Goal: Transaction & Acquisition: Purchase product/service

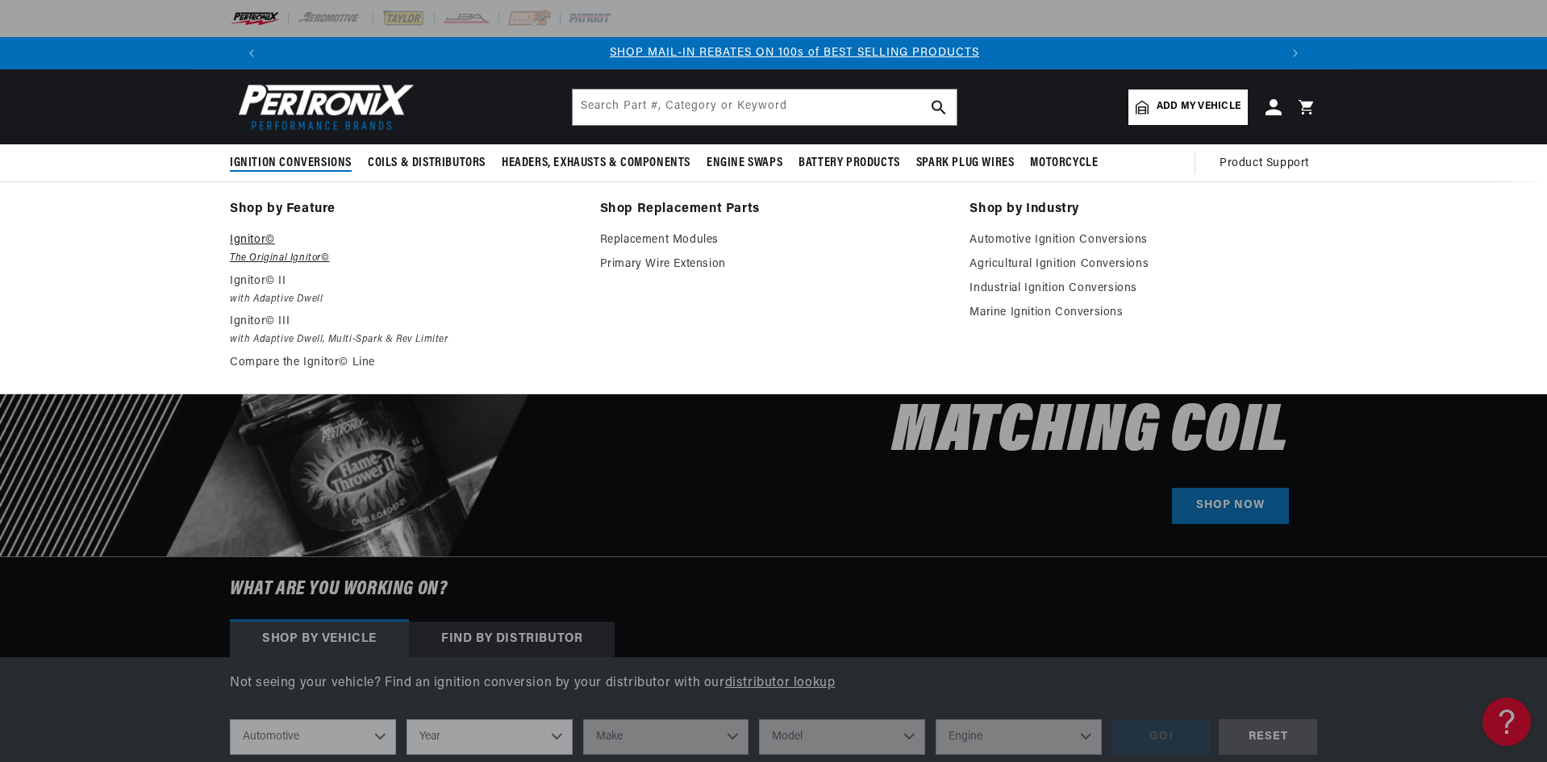
scroll to position [0, 1007]
click at [285, 335] on em "with Adaptive Dwell, Multi-Spark & Rev Limiter" at bounding box center [404, 339] width 348 height 17
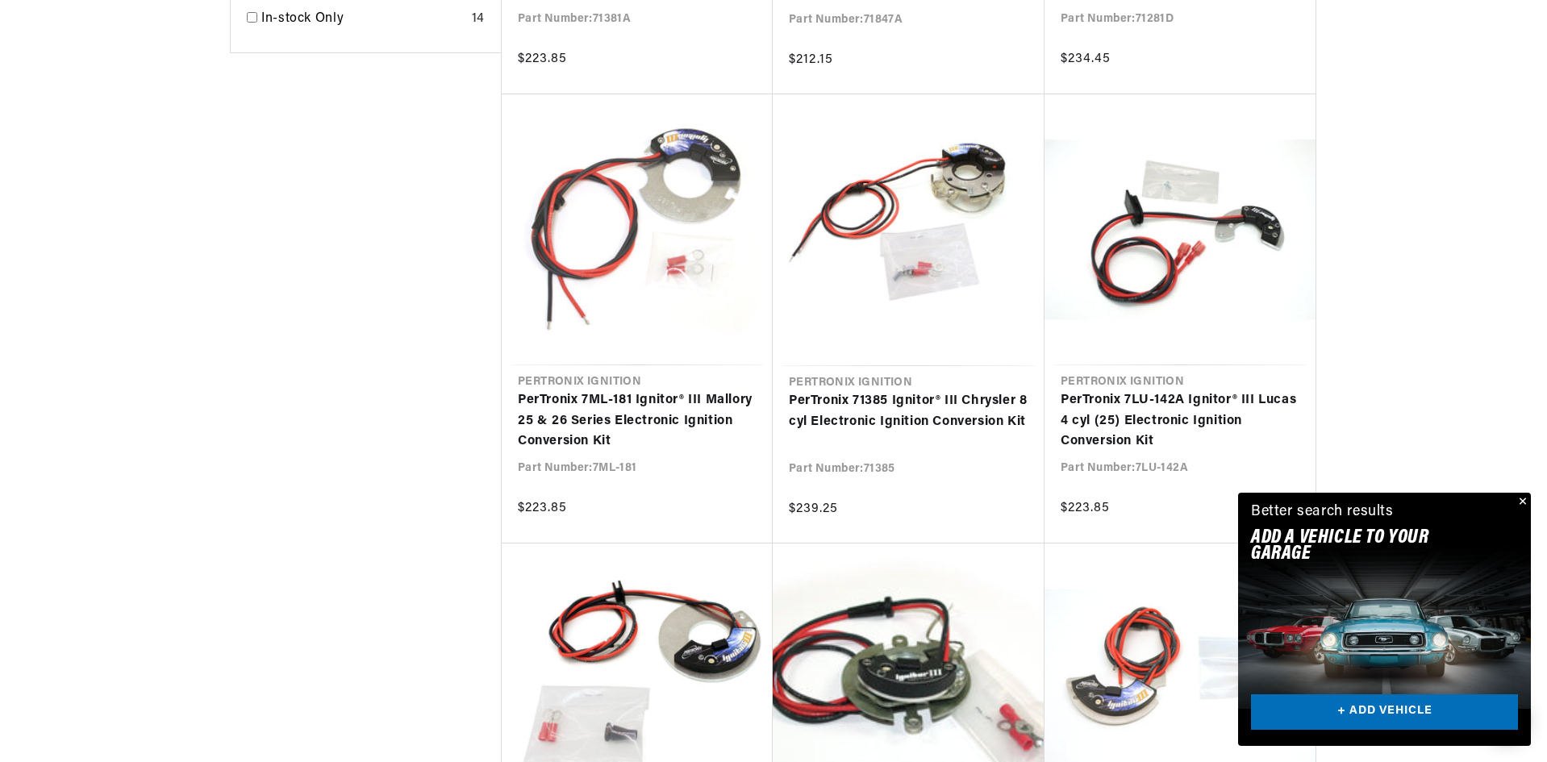
scroll to position [0, 1959]
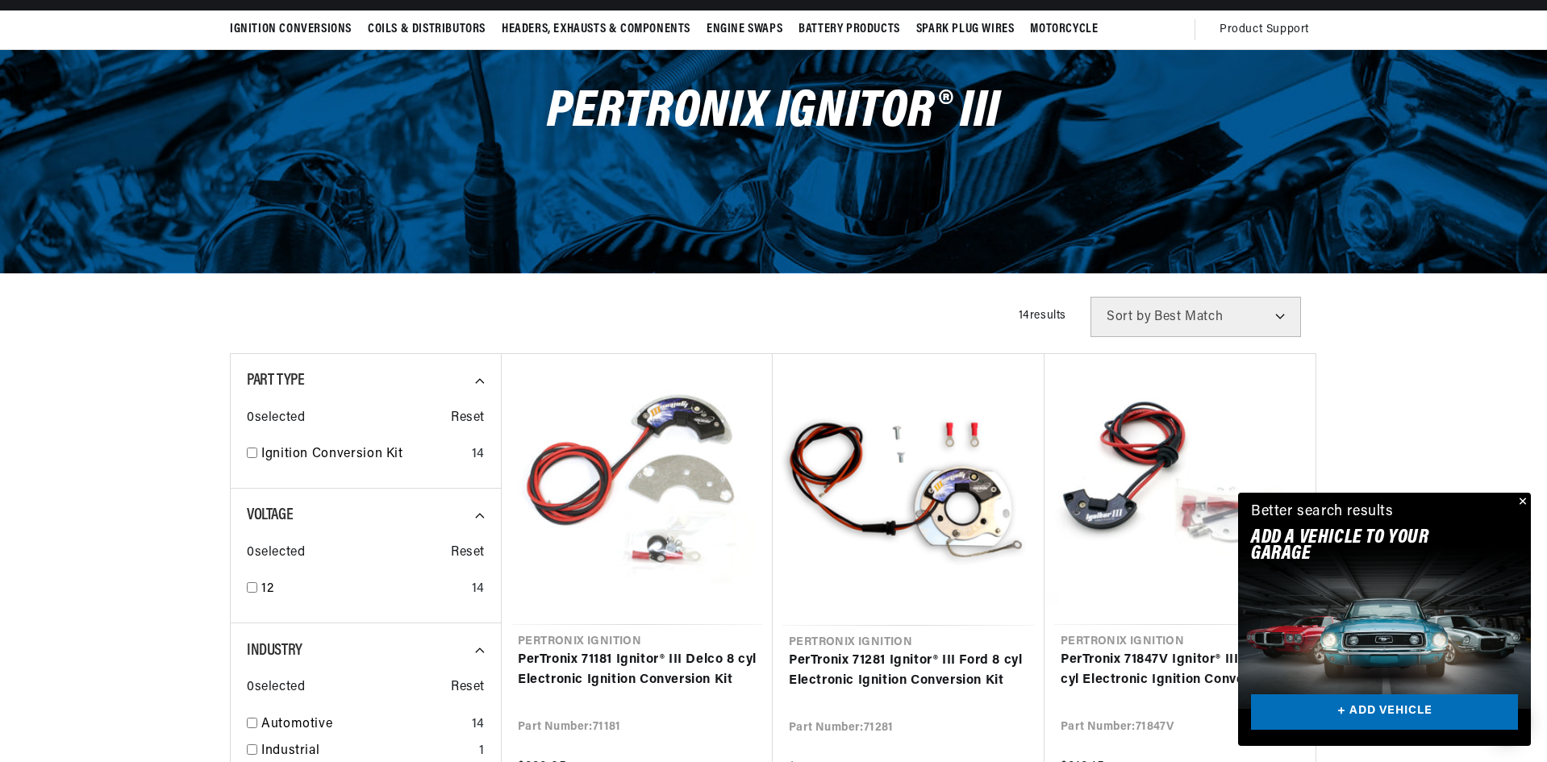
scroll to position [161, 0]
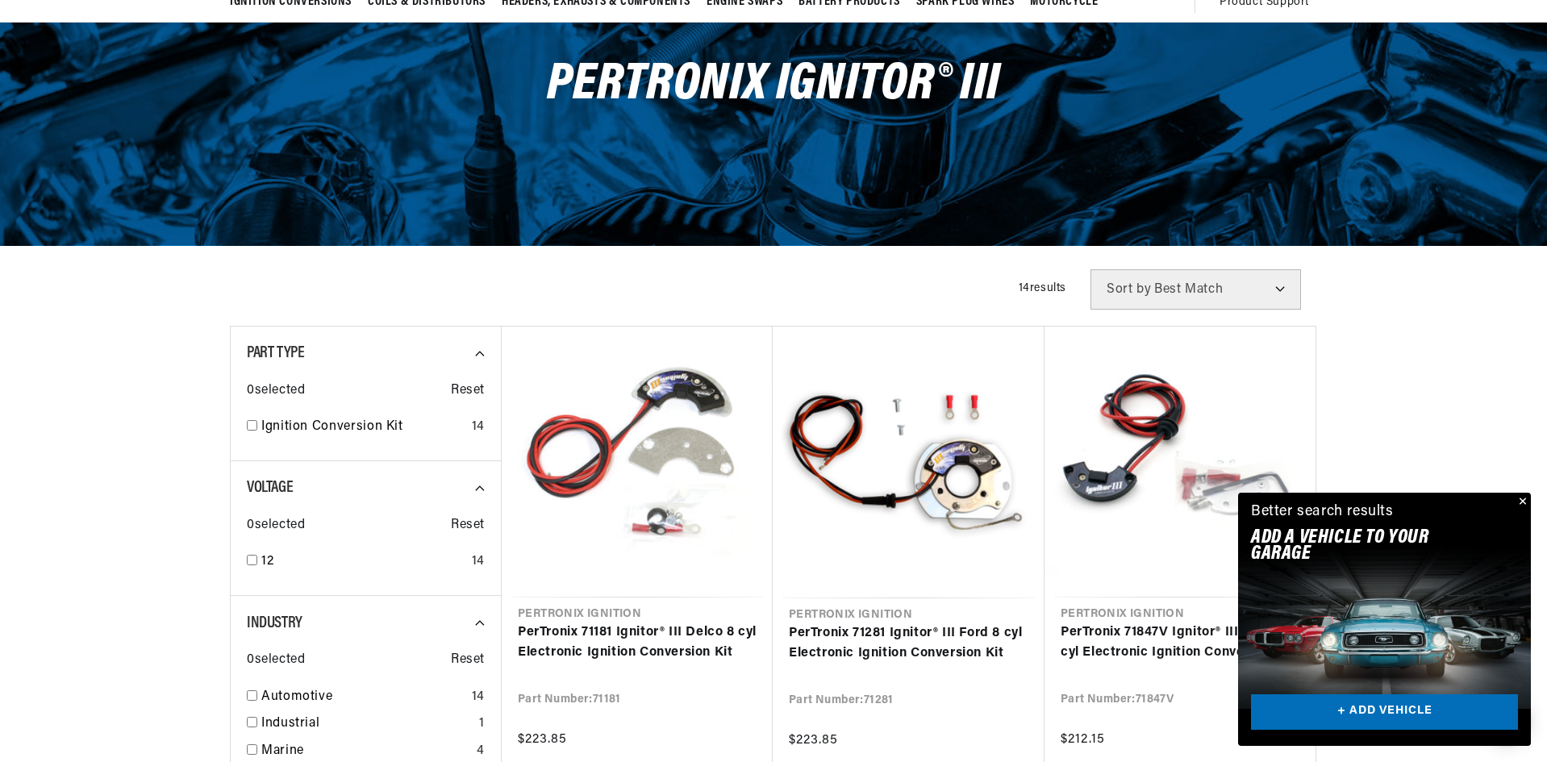
click at [1229, 292] on select "Best Match Featured Name, A-Z Name, Z-A Price, Low to High Price, High to Low" at bounding box center [1195, 289] width 210 height 40
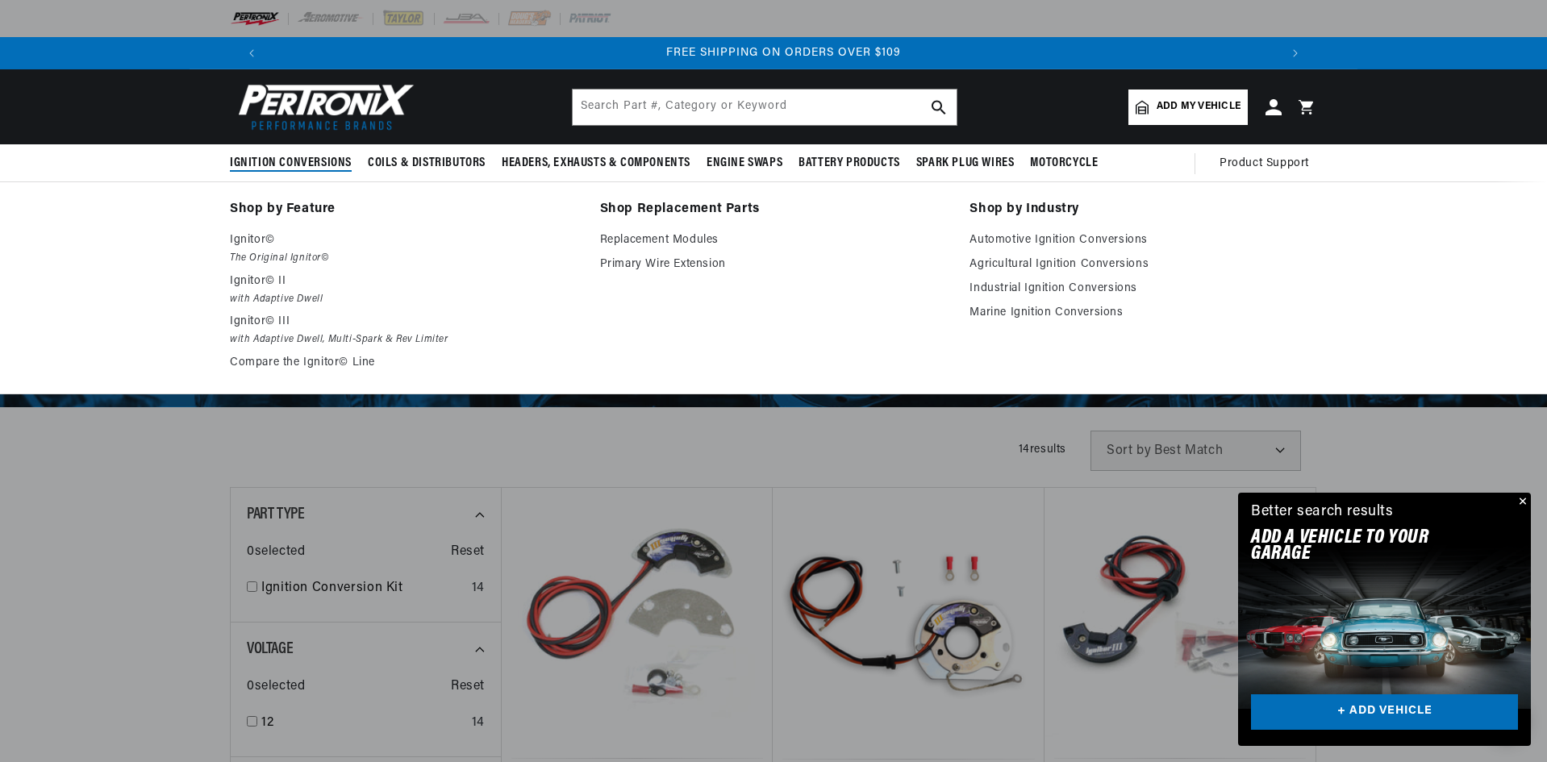
scroll to position [0, 2015]
click at [989, 234] on link "Automotive Ignition Conversions" at bounding box center [1143, 240] width 348 height 19
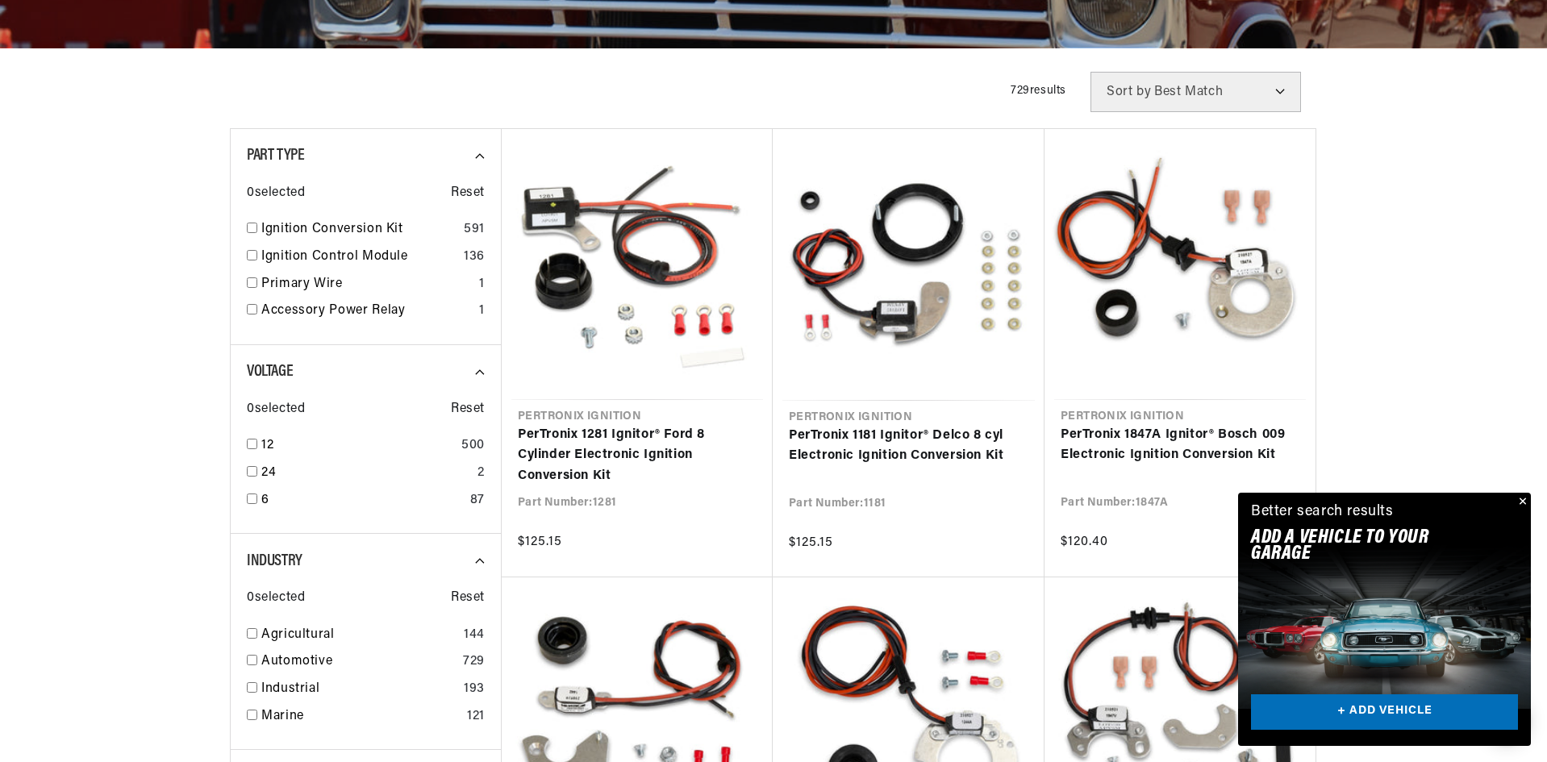
scroll to position [0, 1007]
click at [252, 500] on input "checkbox" at bounding box center [252, 499] width 10 height 10
checkbox input "true"
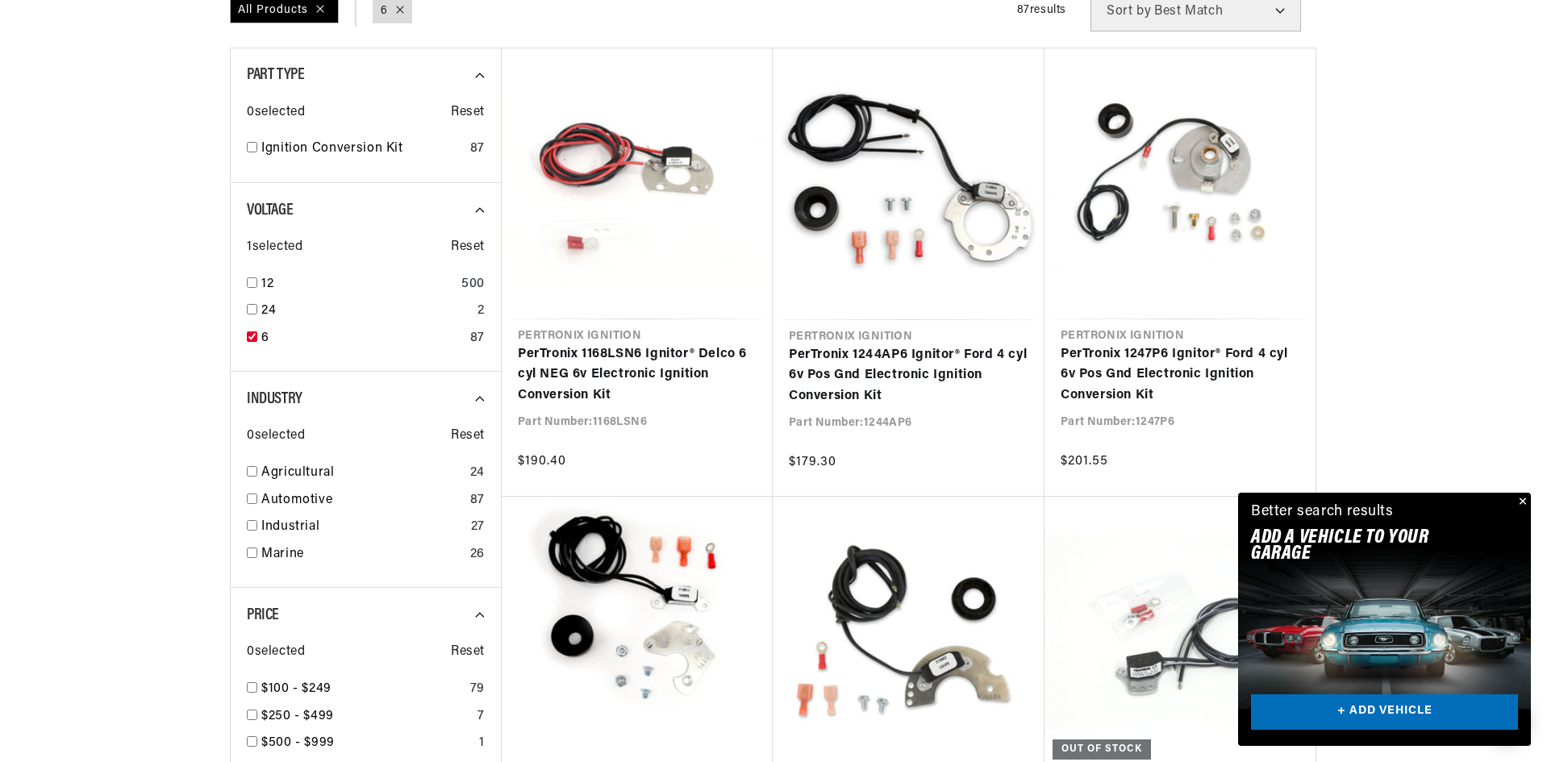
scroll to position [0, 2015]
click at [249, 473] on input "checkbox" at bounding box center [252, 471] width 10 height 10
checkbox input "true"
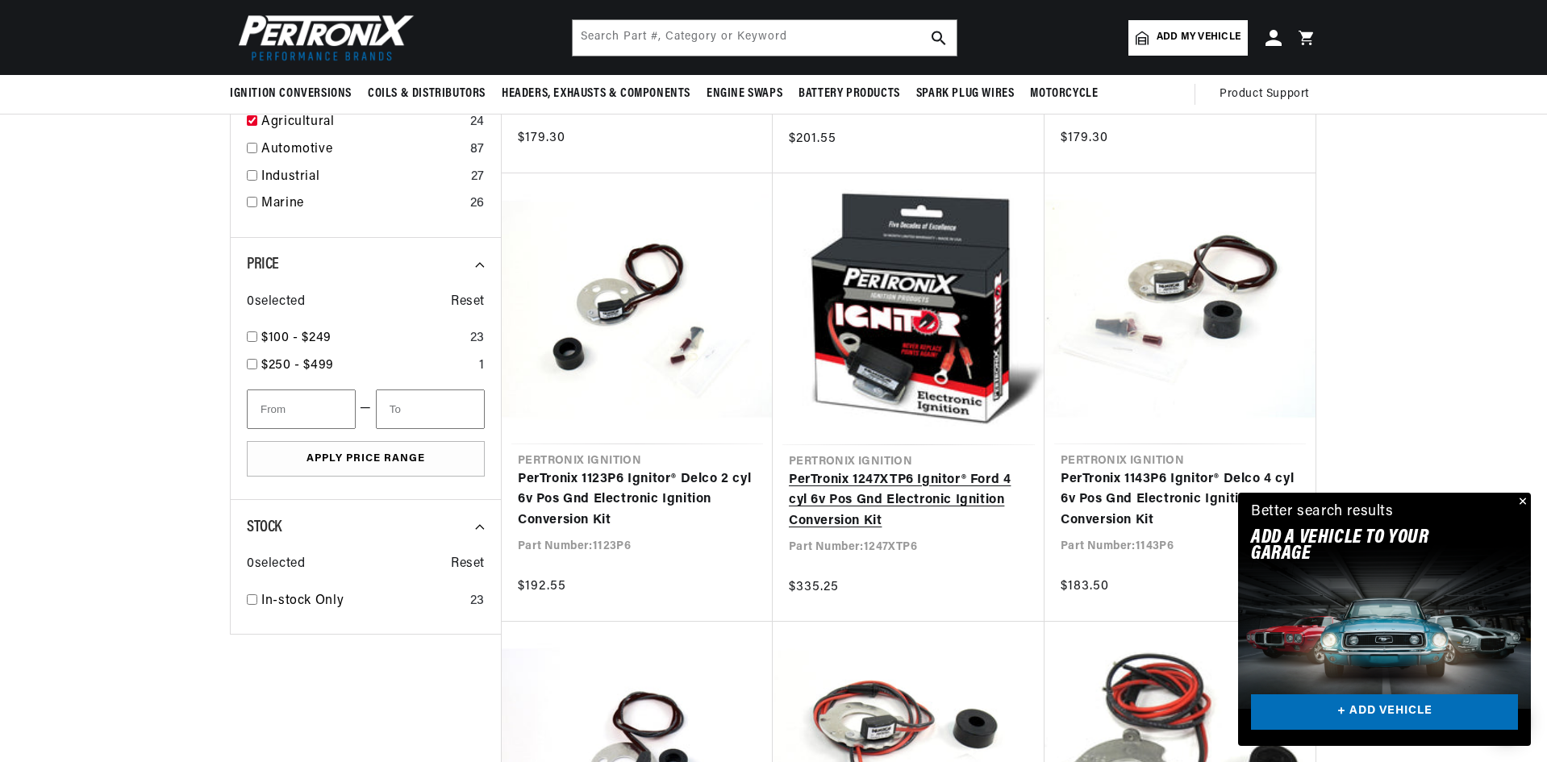
scroll to position [806, 0]
click at [844, 512] on link "PerTronix 1247XTP6 Ignitor® Ford 4 cyl 6v Pos Gnd Electronic Ignition Conversio…" at bounding box center [909, 502] width 240 height 62
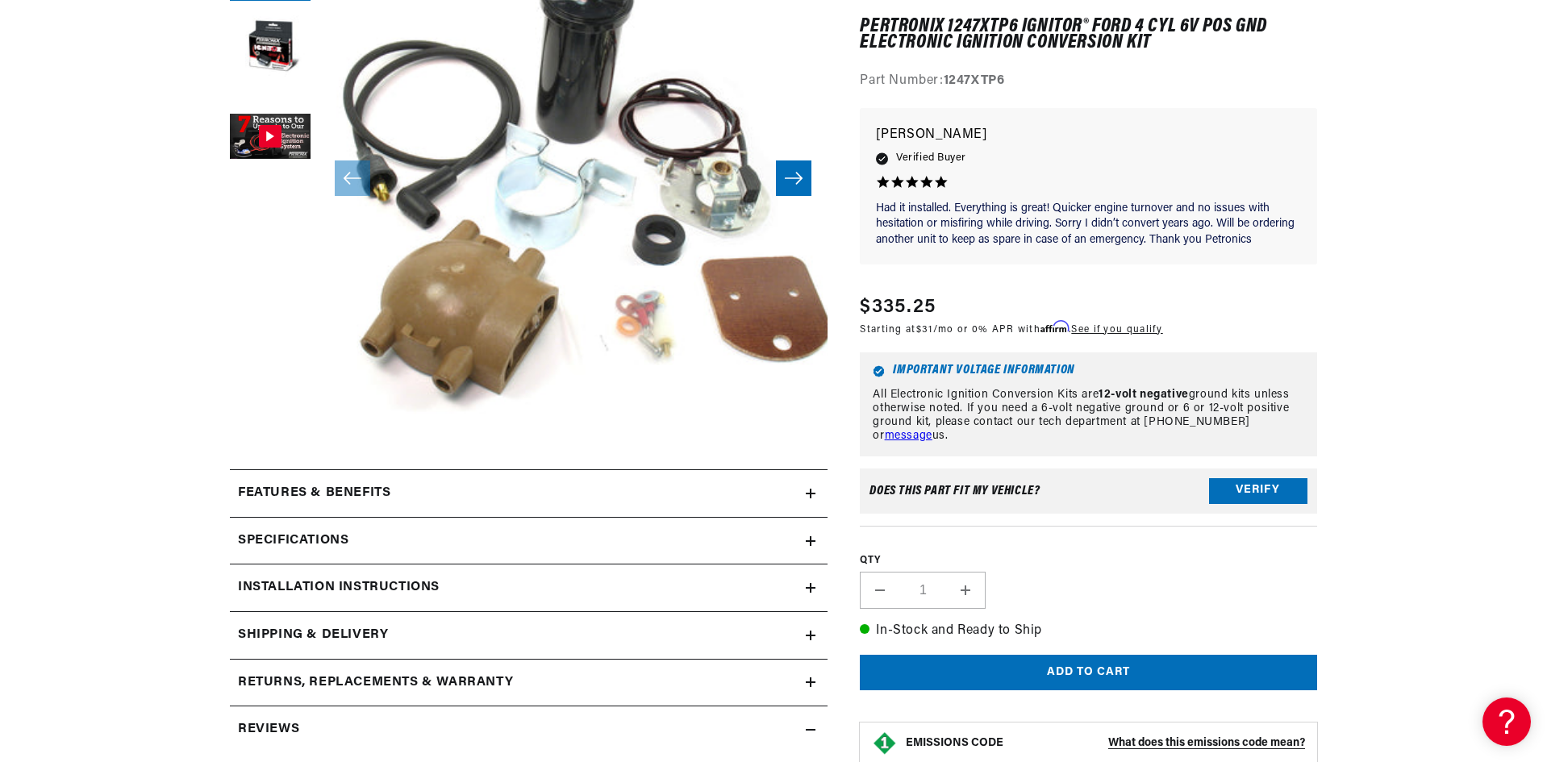
click at [805, 584] on div "Installation instructions" at bounding box center [518, 587] width 576 height 21
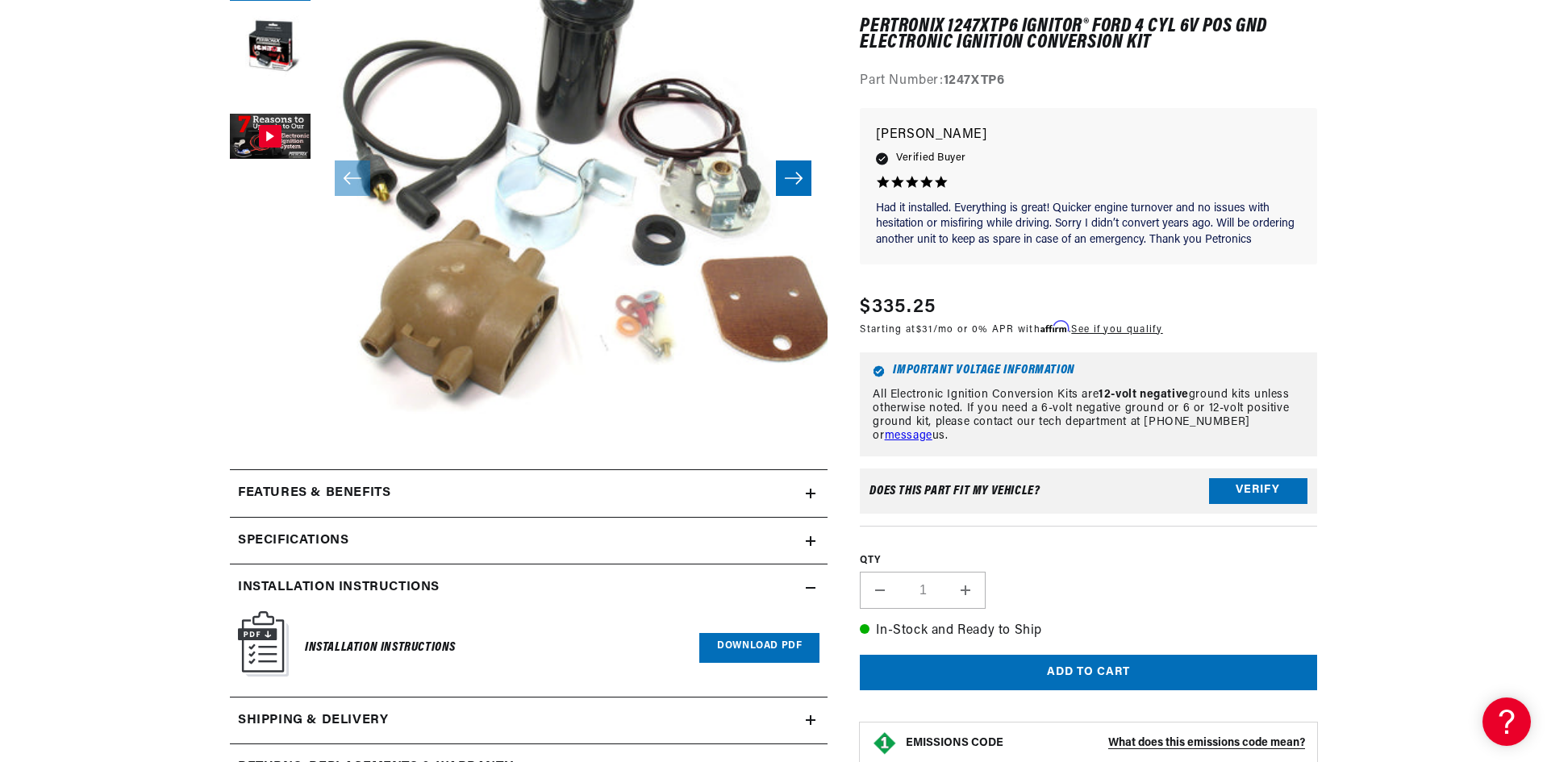
click at [762, 653] on link "Download PDF" at bounding box center [759, 648] width 120 height 30
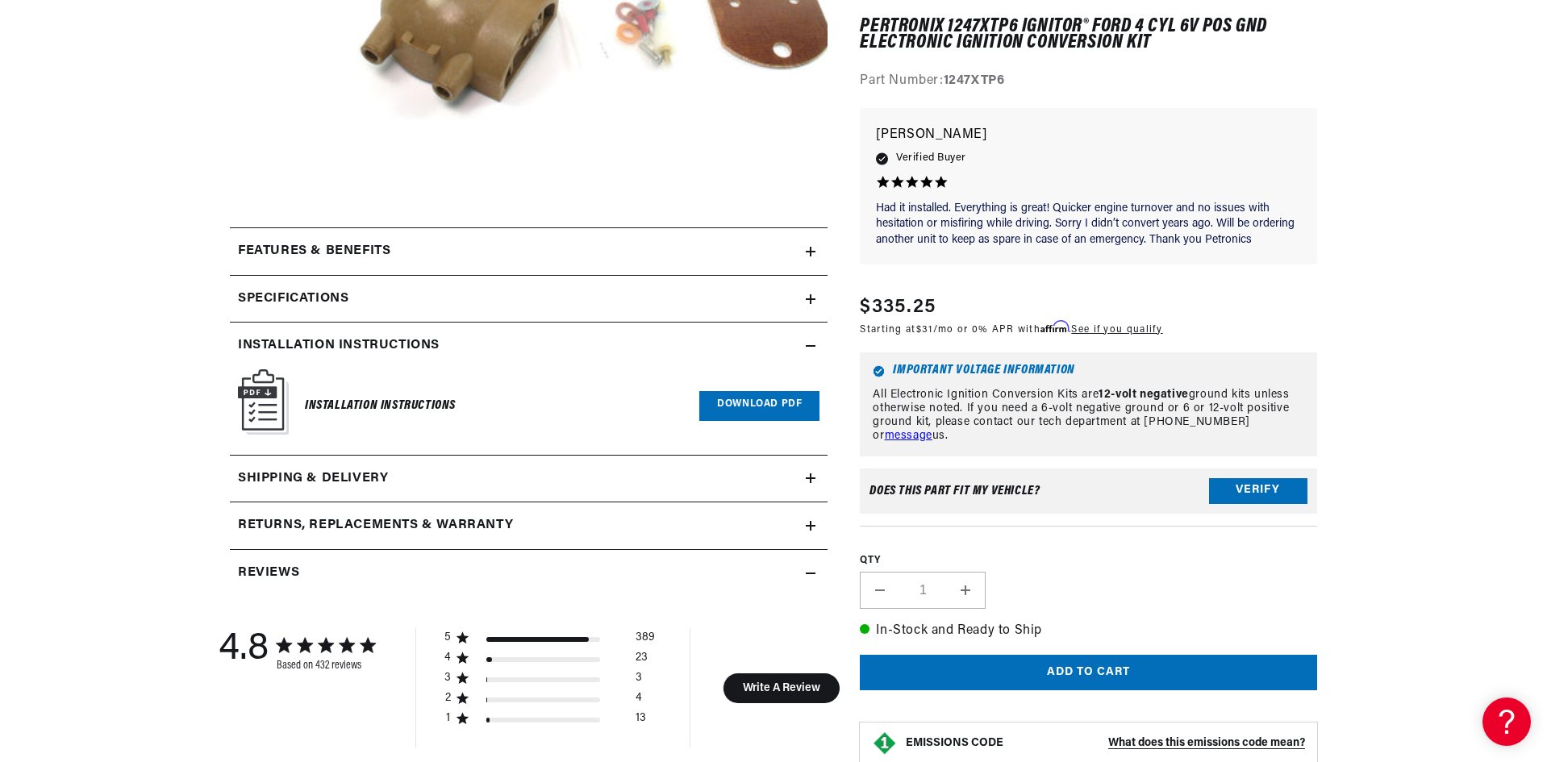
scroll to position [0, 1007]
click at [803, 344] on div "Installation instructions" at bounding box center [518, 345] width 576 height 21
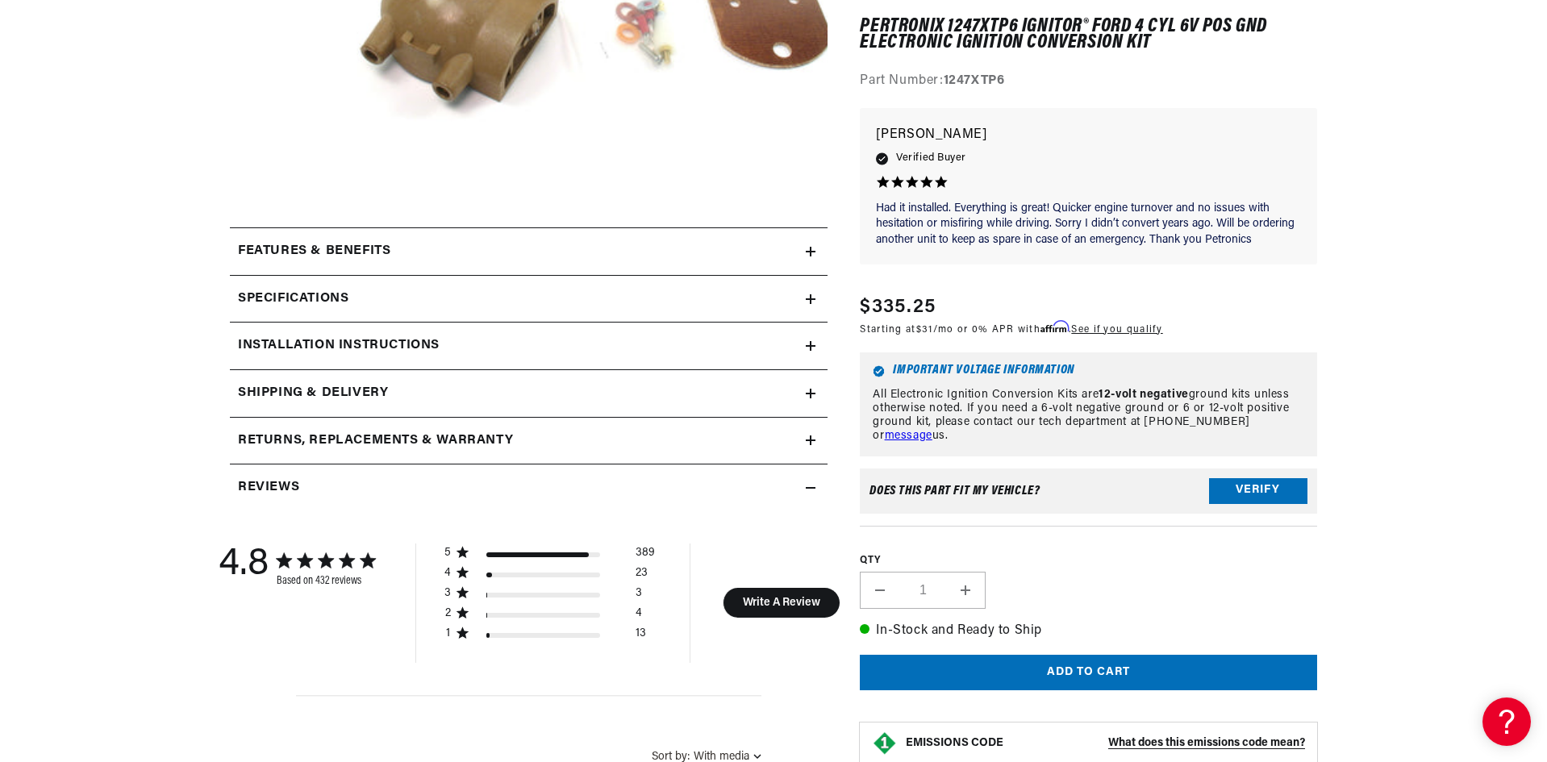
click at [807, 247] on icon at bounding box center [811, 252] width 10 height 10
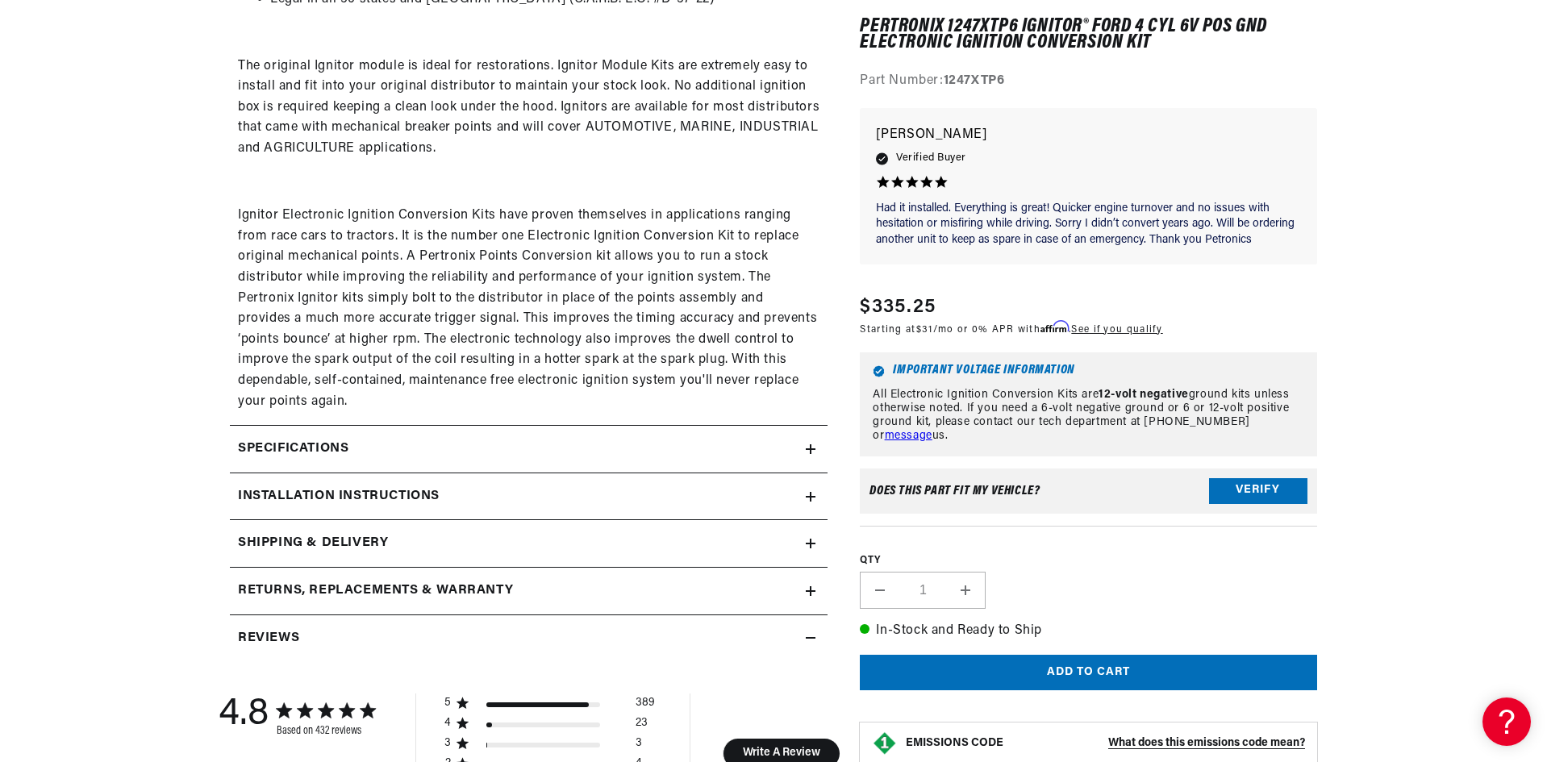
scroll to position [1048, 0]
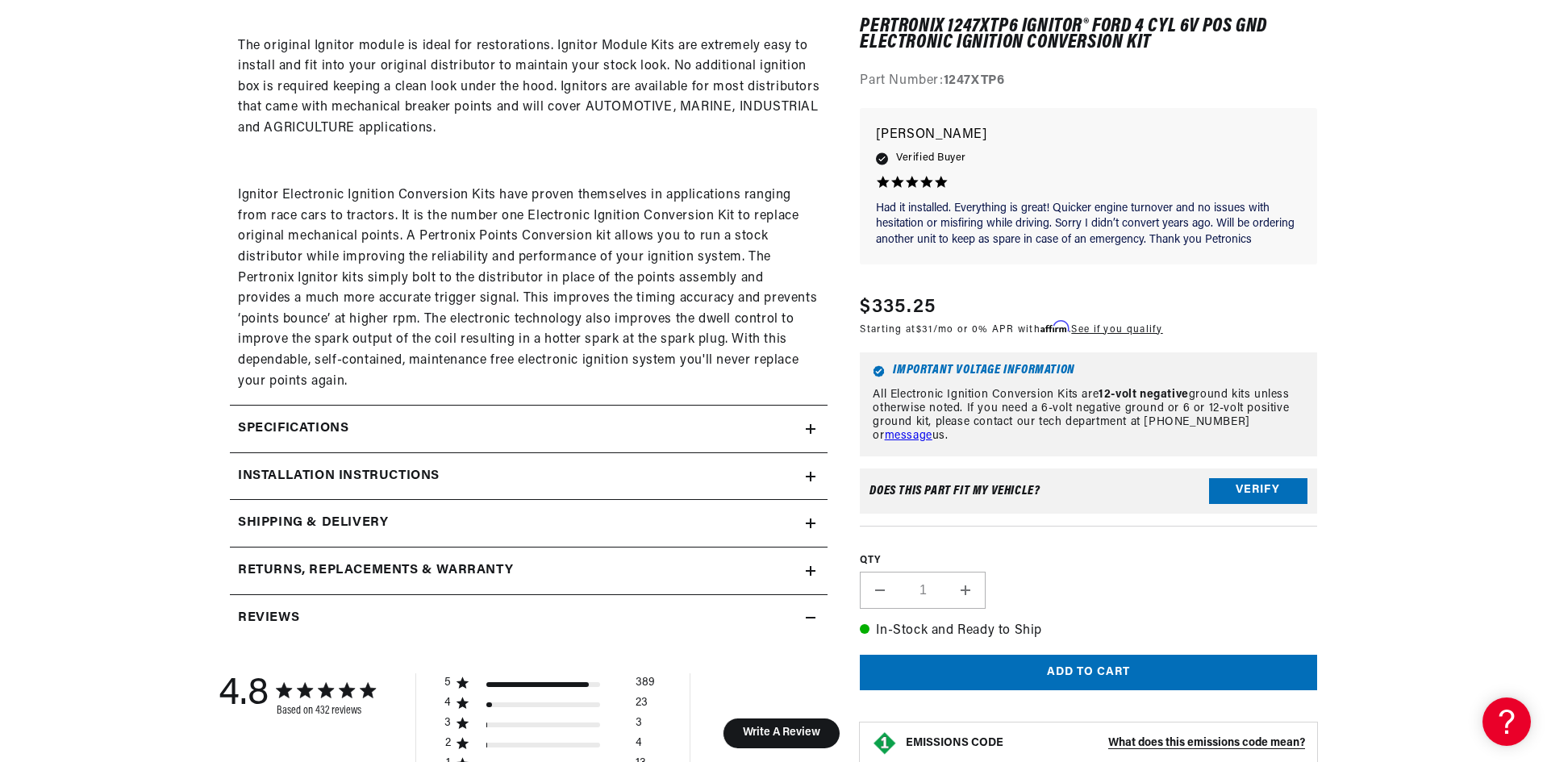
click at [806, 523] on icon at bounding box center [811, 524] width 10 height 10
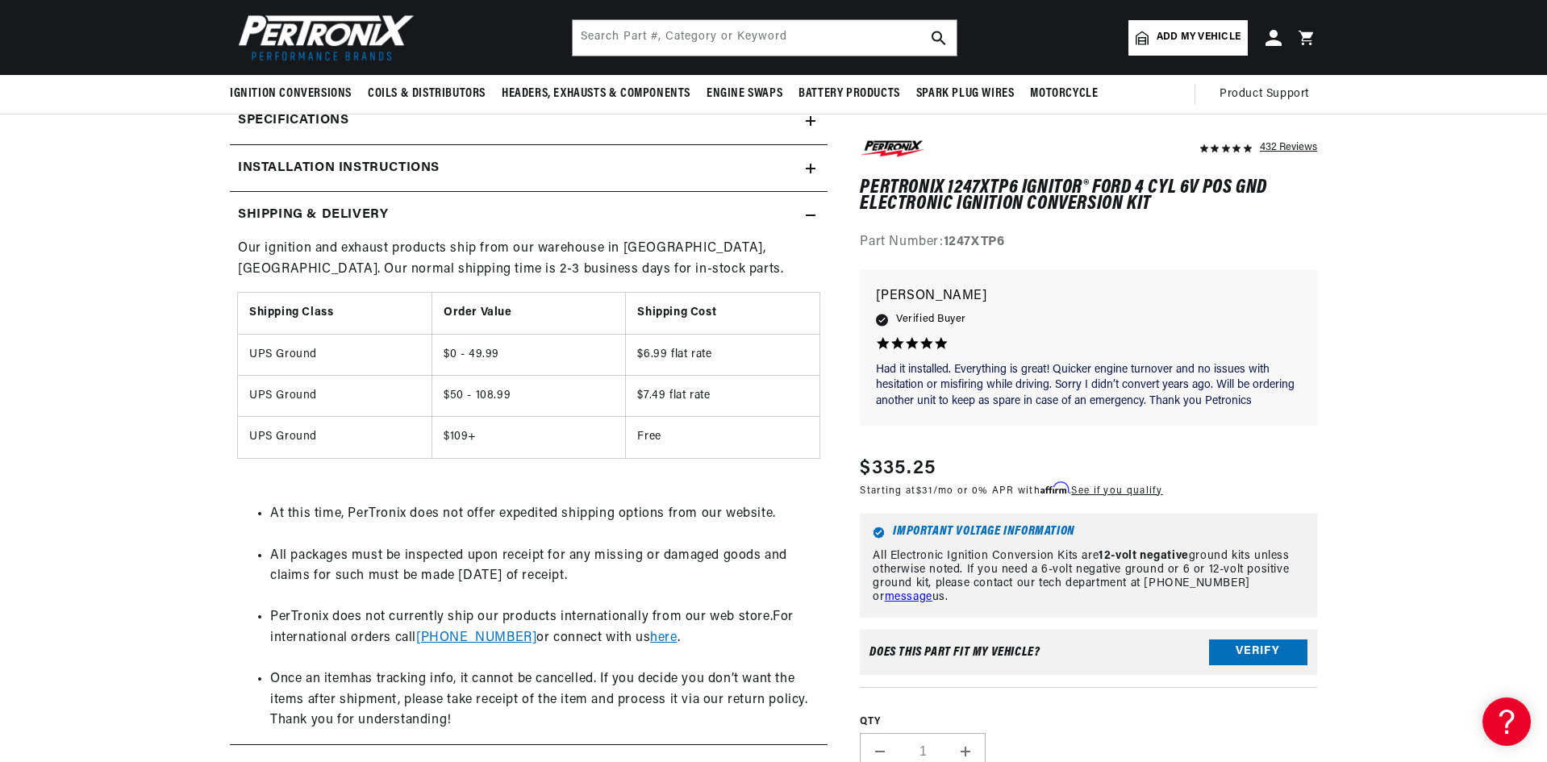
scroll to position [1290, 0]
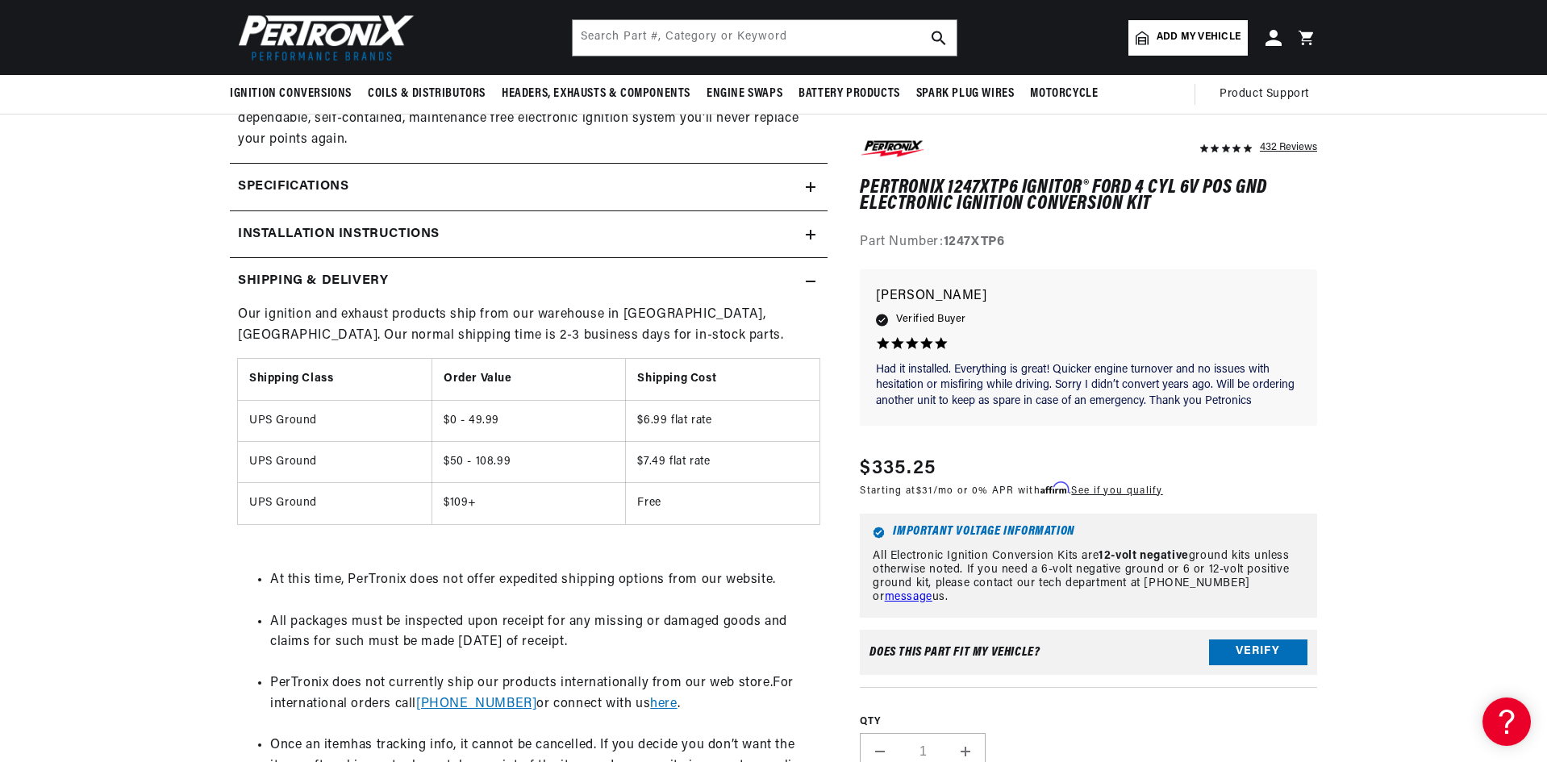
click at [805, 281] on div "Shipping & Delivery" at bounding box center [518, 281] width 576 height 21
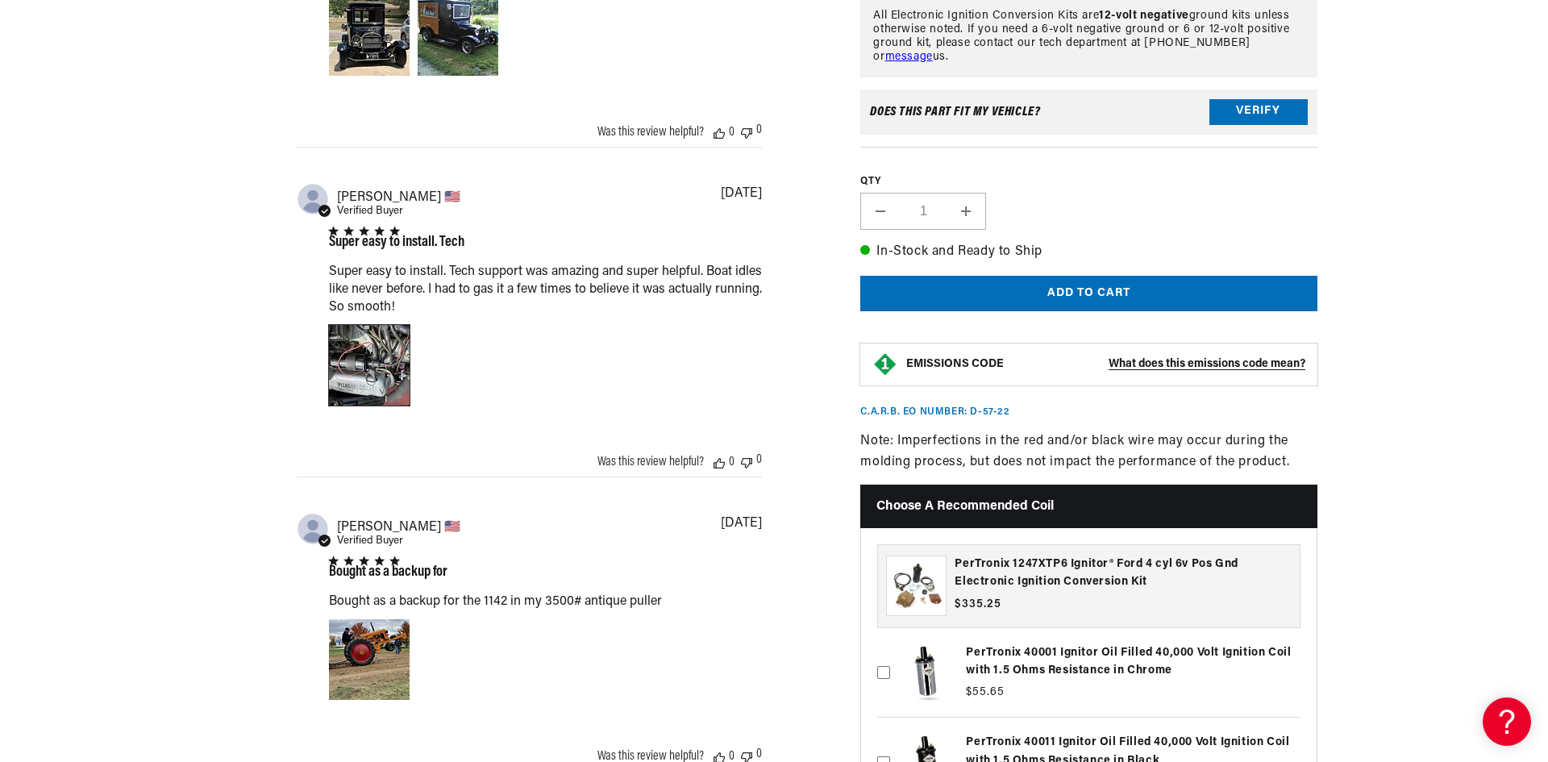
scroll to position [0, 2015]
click at [354, 378] on div "Image of Review by Joseph C. on October 12, 23 number 1" at bounding box center [368, 365] width 81 height 81
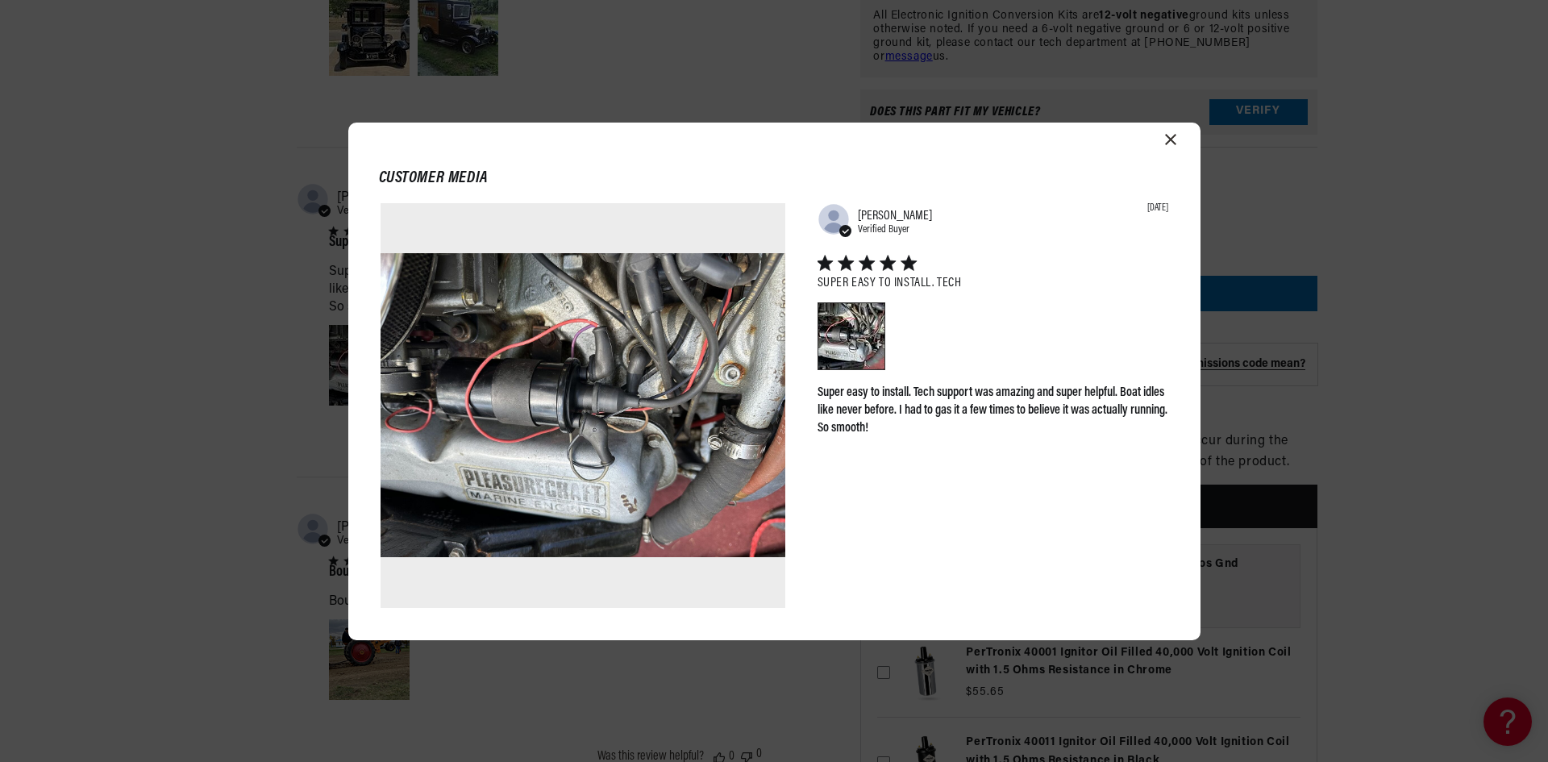
click at [1173, 144] on icon "Close modal" at bounding box center [1170, 139] width 11 height 11
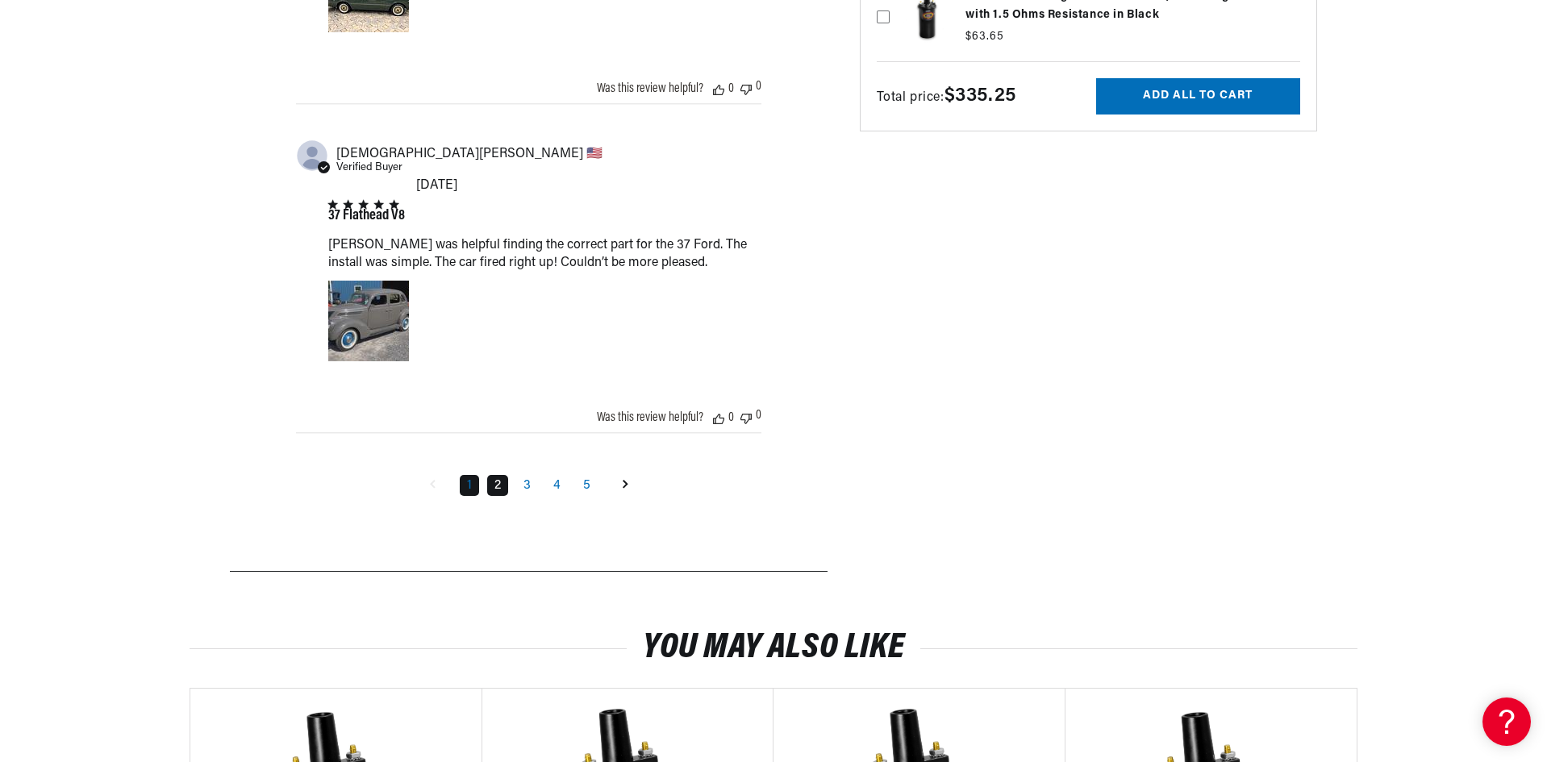
scroll to position [0, 1007]
click at [504, 475] on link "2" at bounding box center [497, 485] width 21 height 21
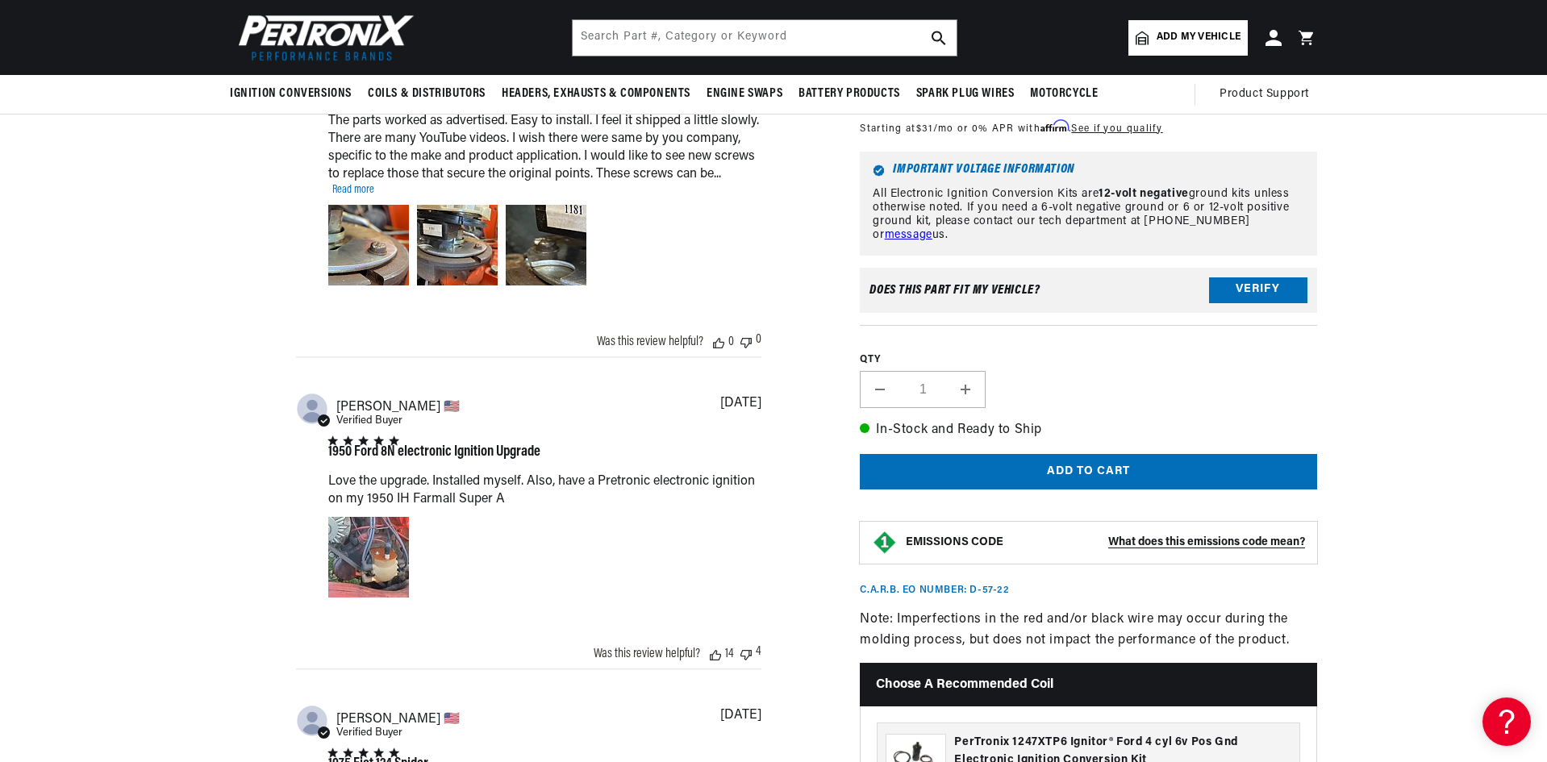
scroll to position [0, 0]
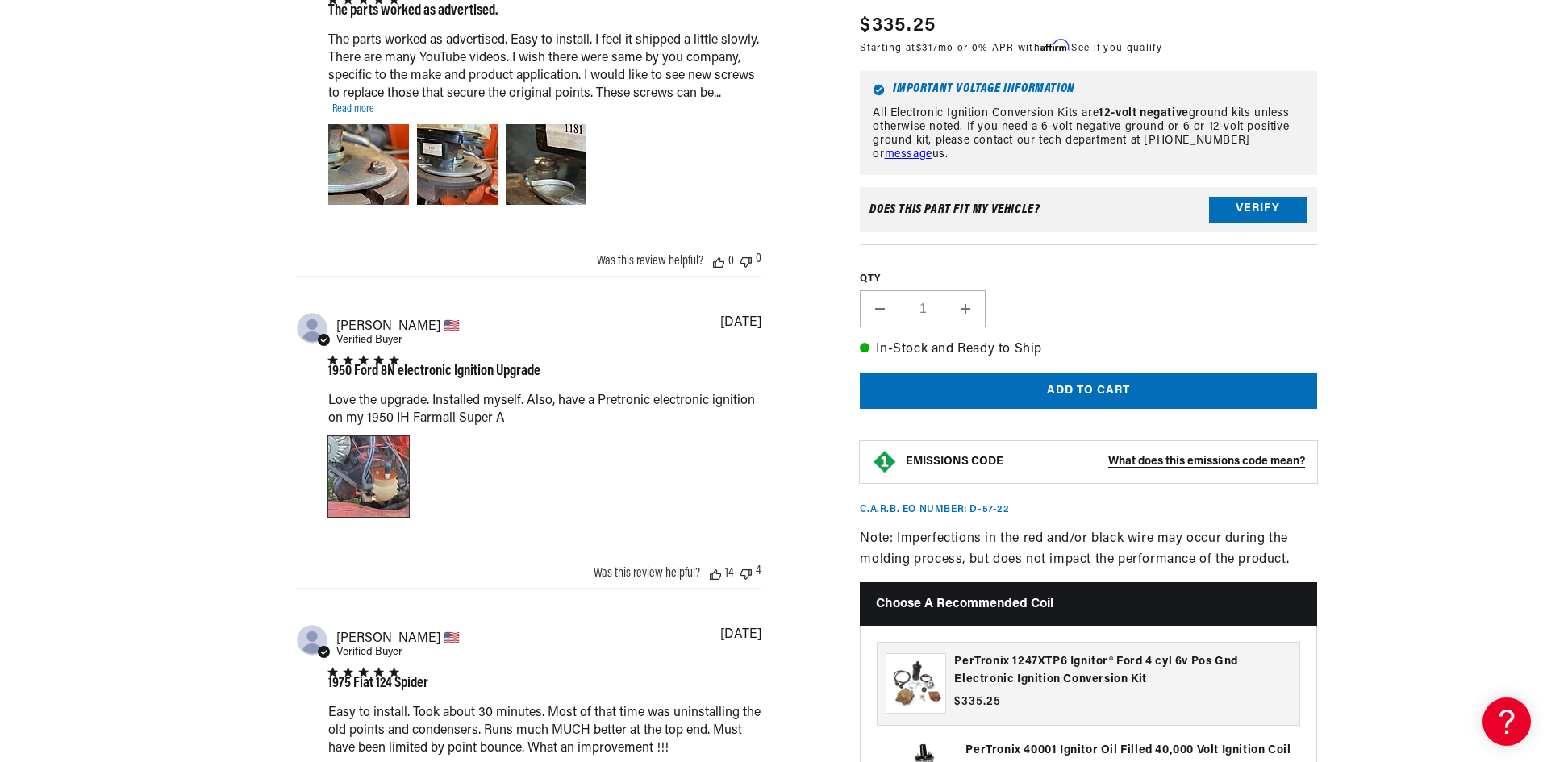
click at [388, 490] on div "Image of Review by Robert D. on November 16, 22 number 1" at bounding box center [368, 476] width 81 height 81
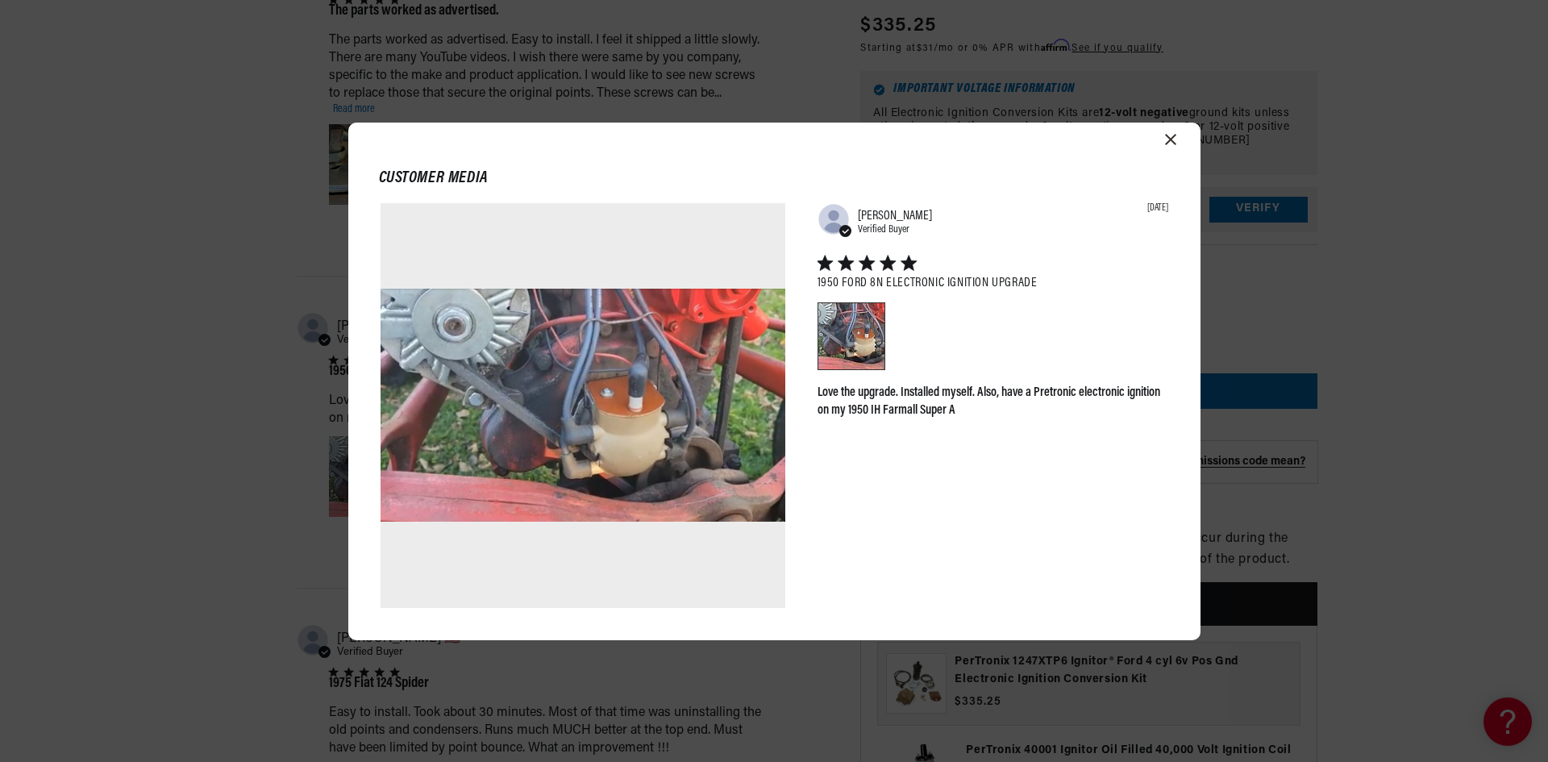
click at [1182, 140] on header "Customer media" at bounding box center [774, 170] width 852 height 66
click at [1179, 140] on header "Customer media" at bounding box center [774, 170] width 852 height 66
click at [1160, 141] on header "Customer media" at bounding box center [774, 170] width 852 height 66
click at [1170, 142] on icon "Close modal" at bounding box center [1170, 139] width 11 height 11
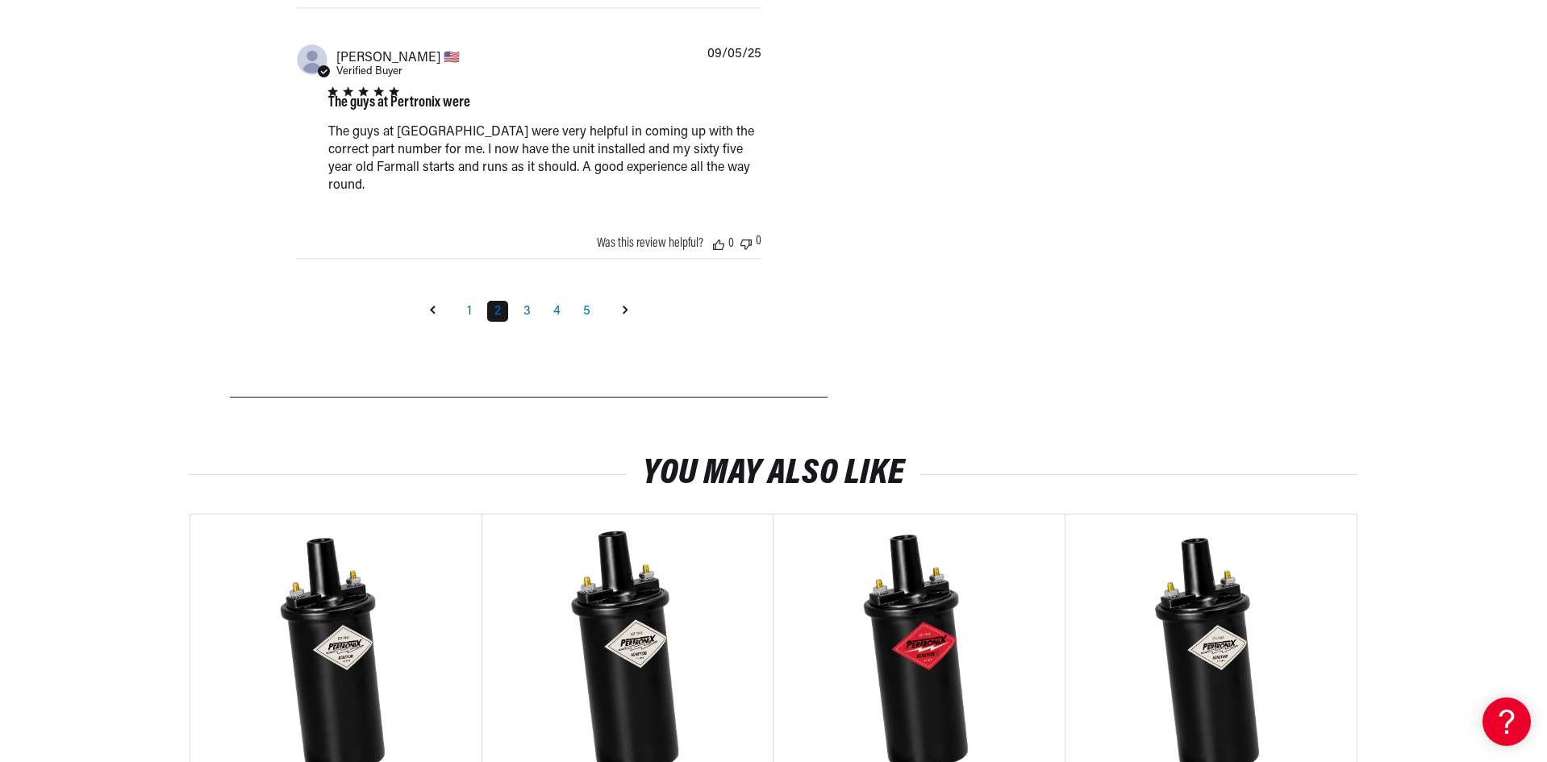
scroll to position [3175, 0]
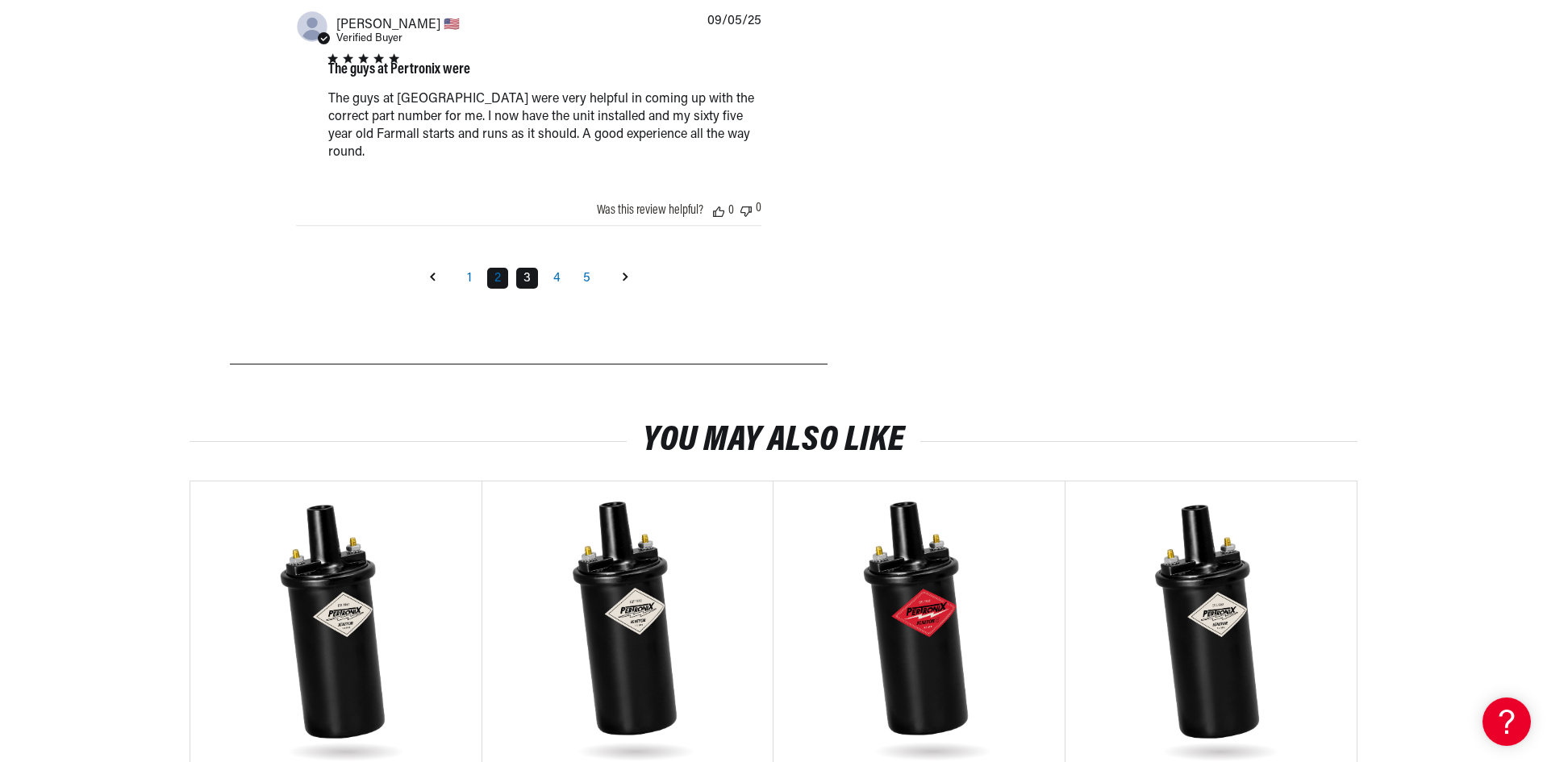
click at [527, 268] on link "3" at bounding box center [527, 278] width 22 height 21
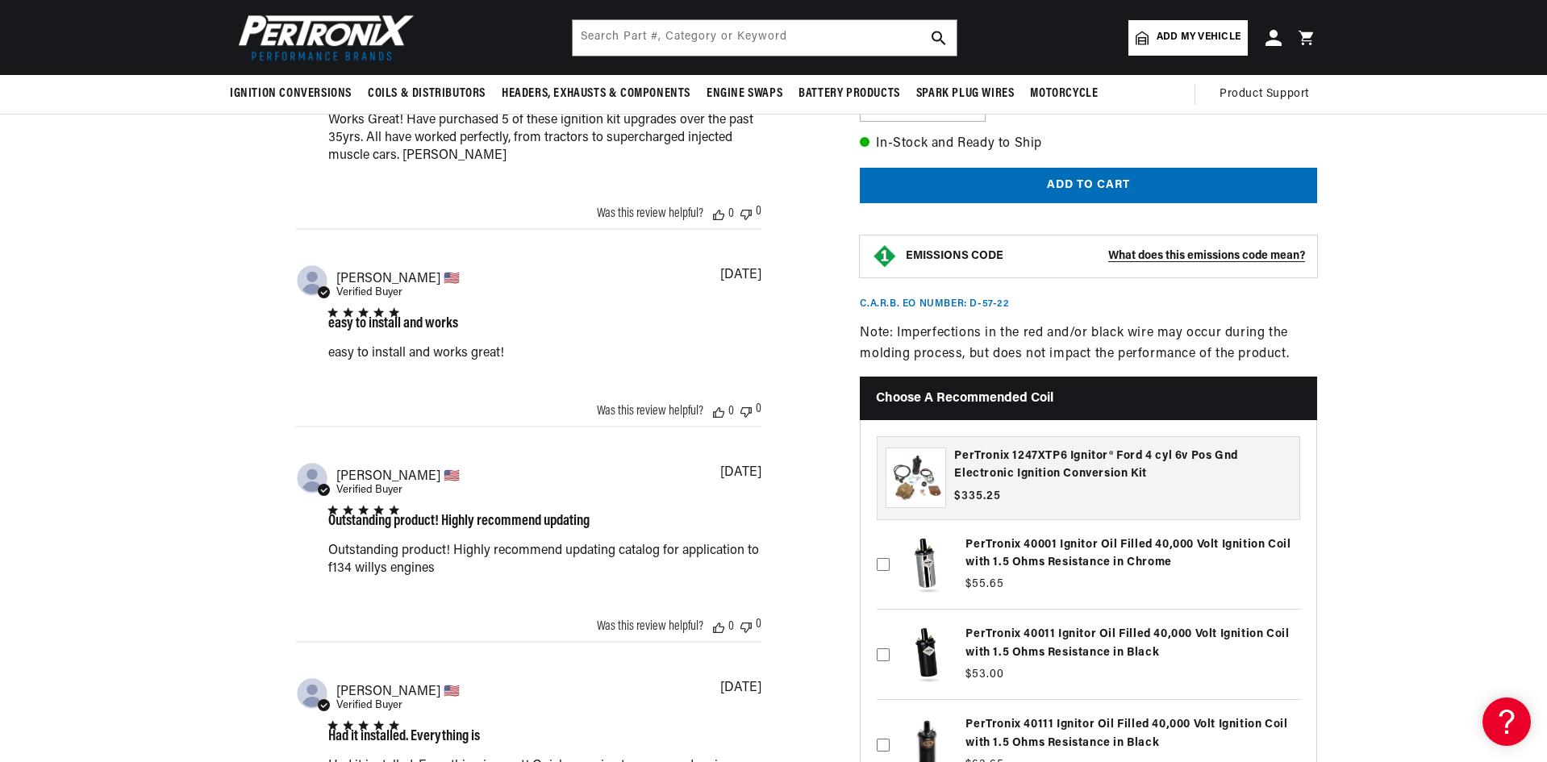
scroll to position [1953, 0]
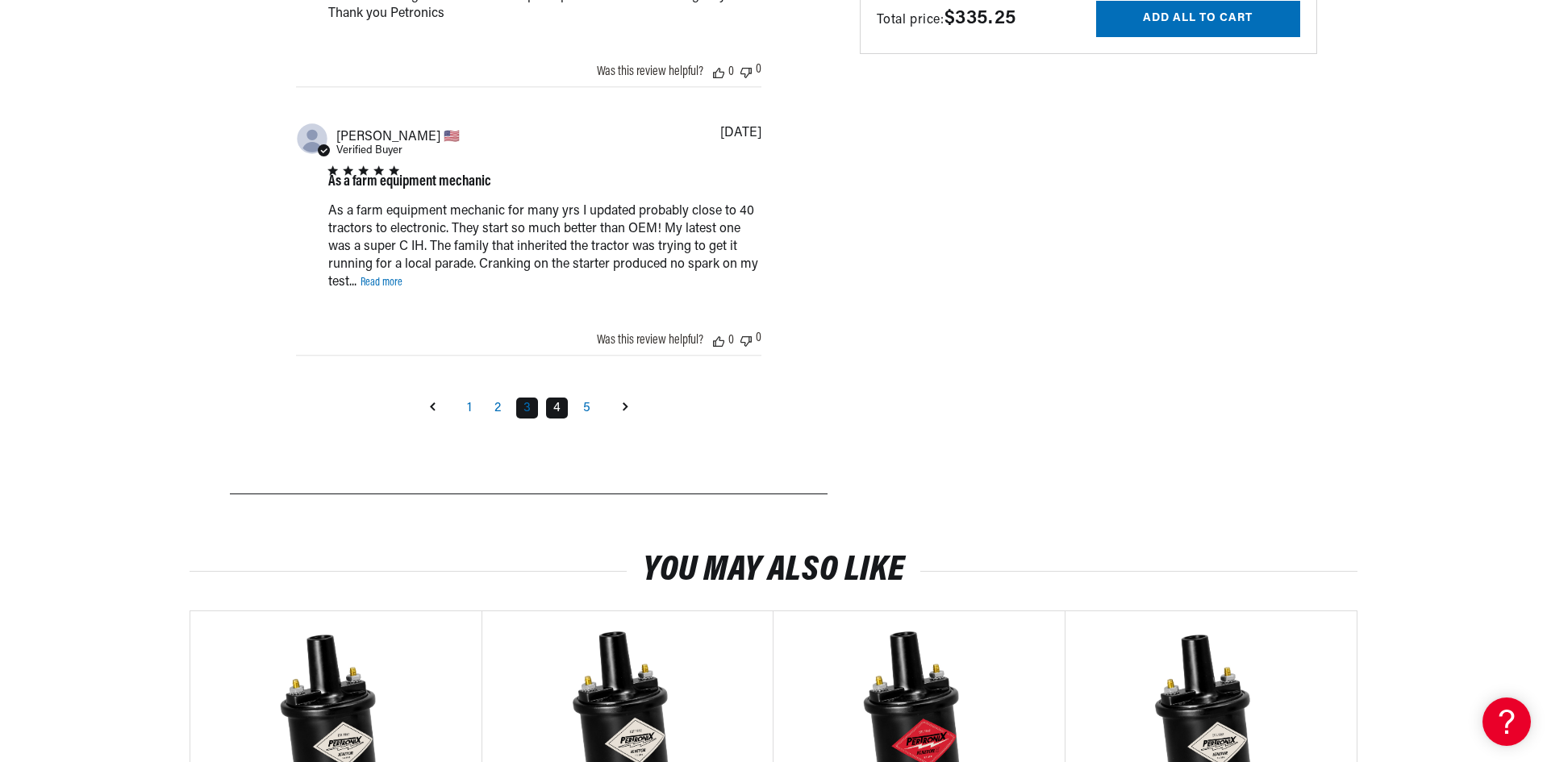
click at [560, 405] on link "4" at bounding box center [557, 408] width 22 height 21
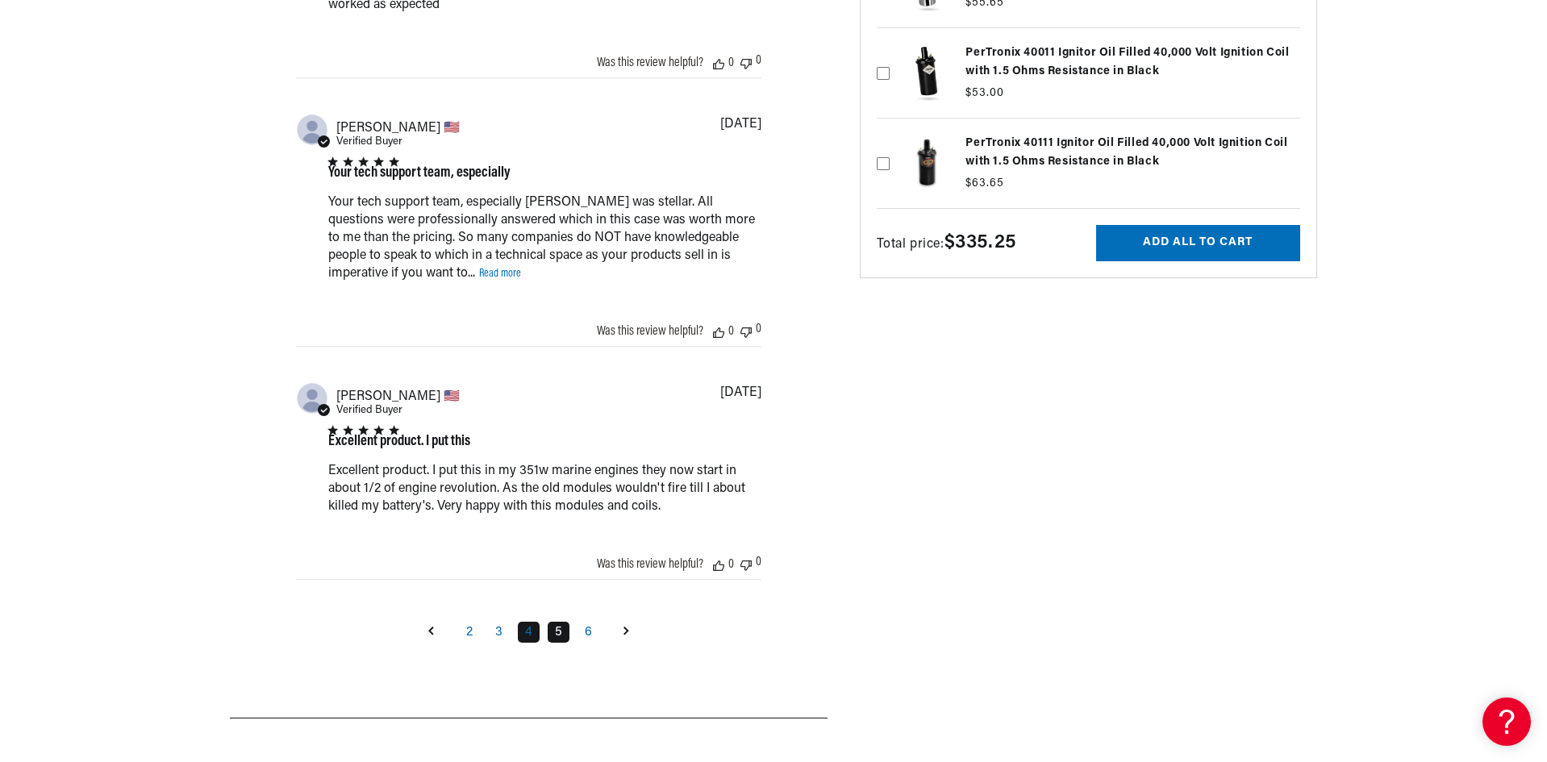
click at [561, 642] on link "5" at bounding box center [559, 632] width 22 height 21
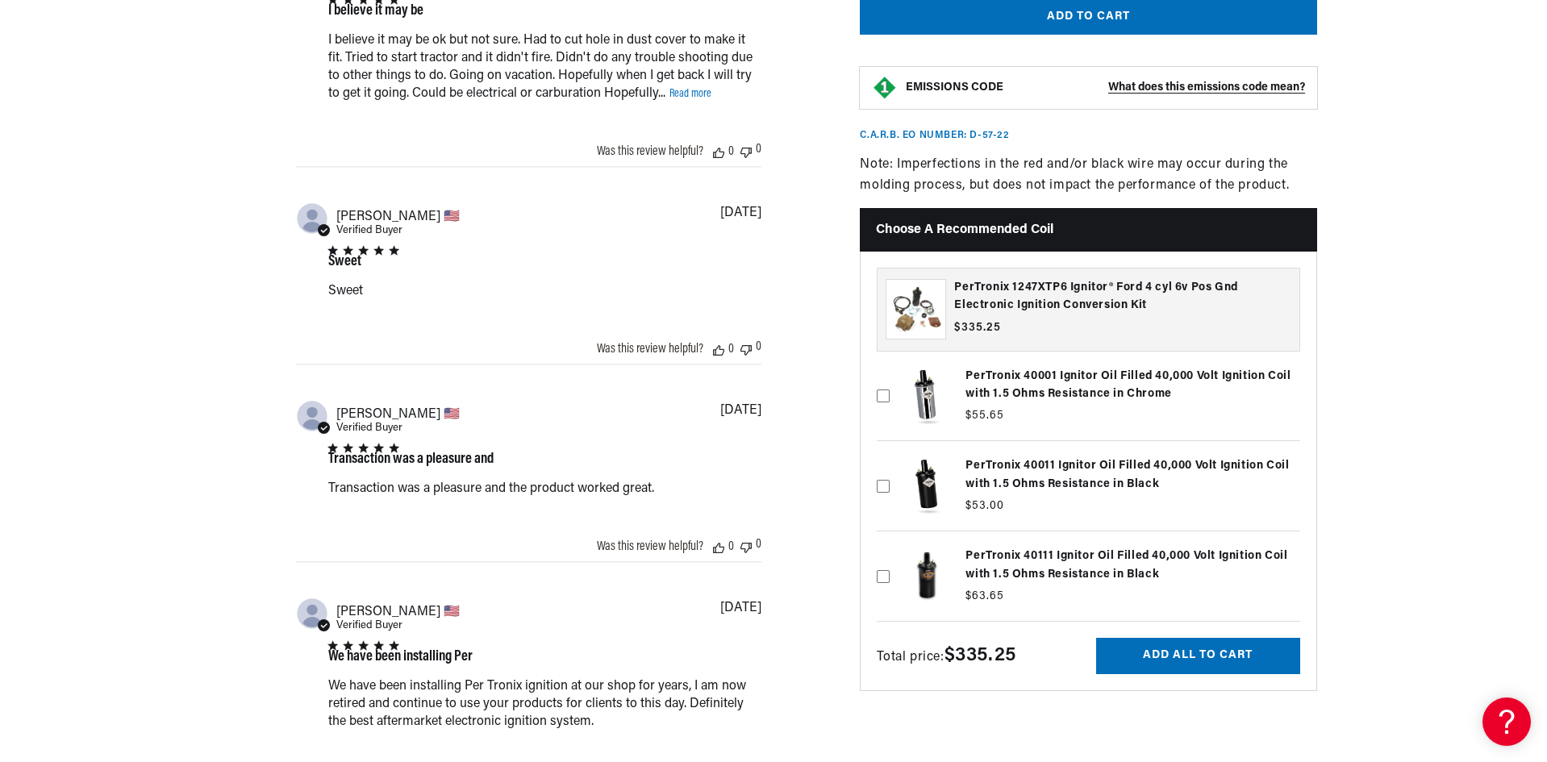
scroll to position [0, 600]
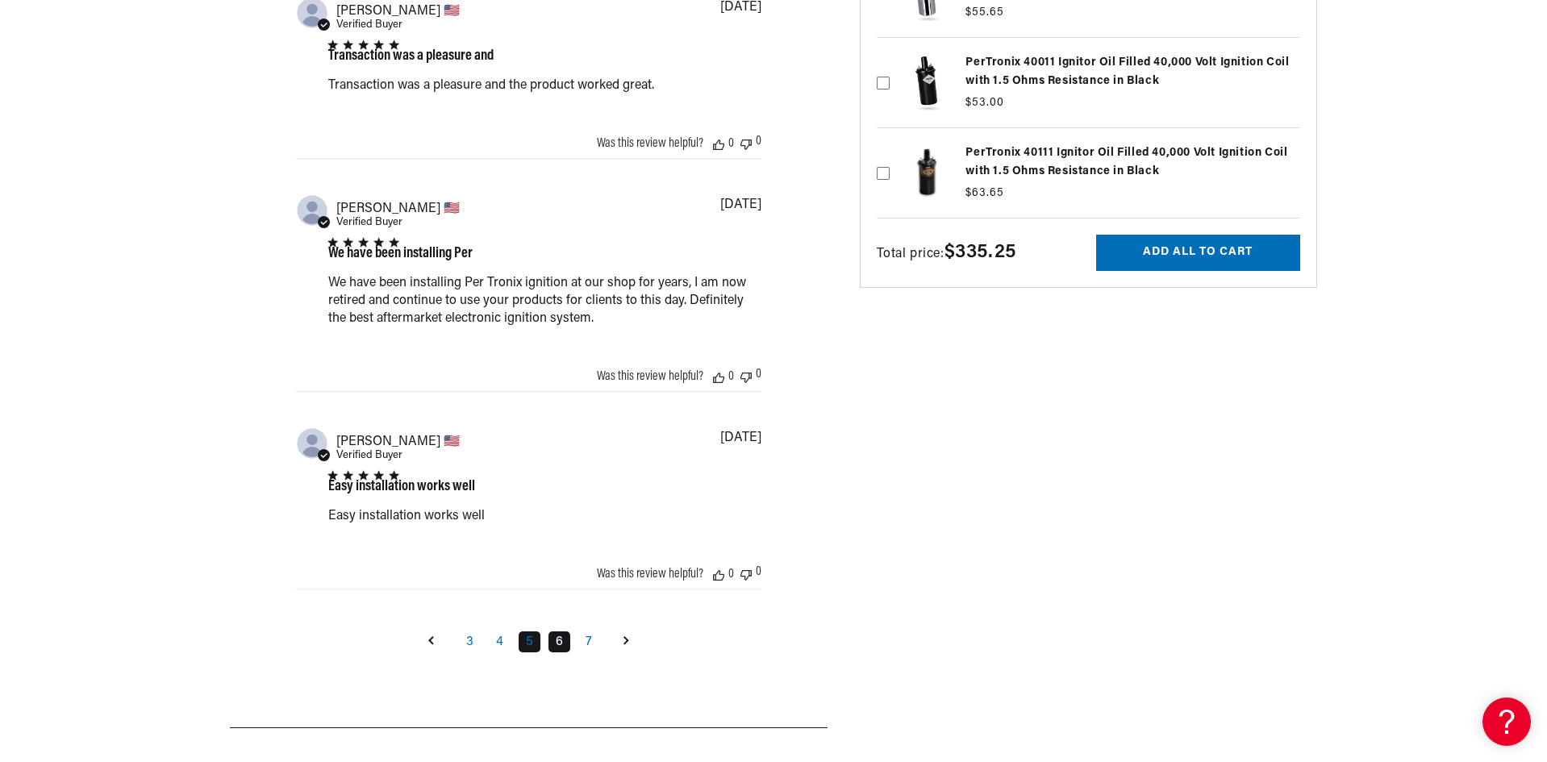
click at [561, 640] on link "6" at bounding box center [559, 641] width 22 height 21
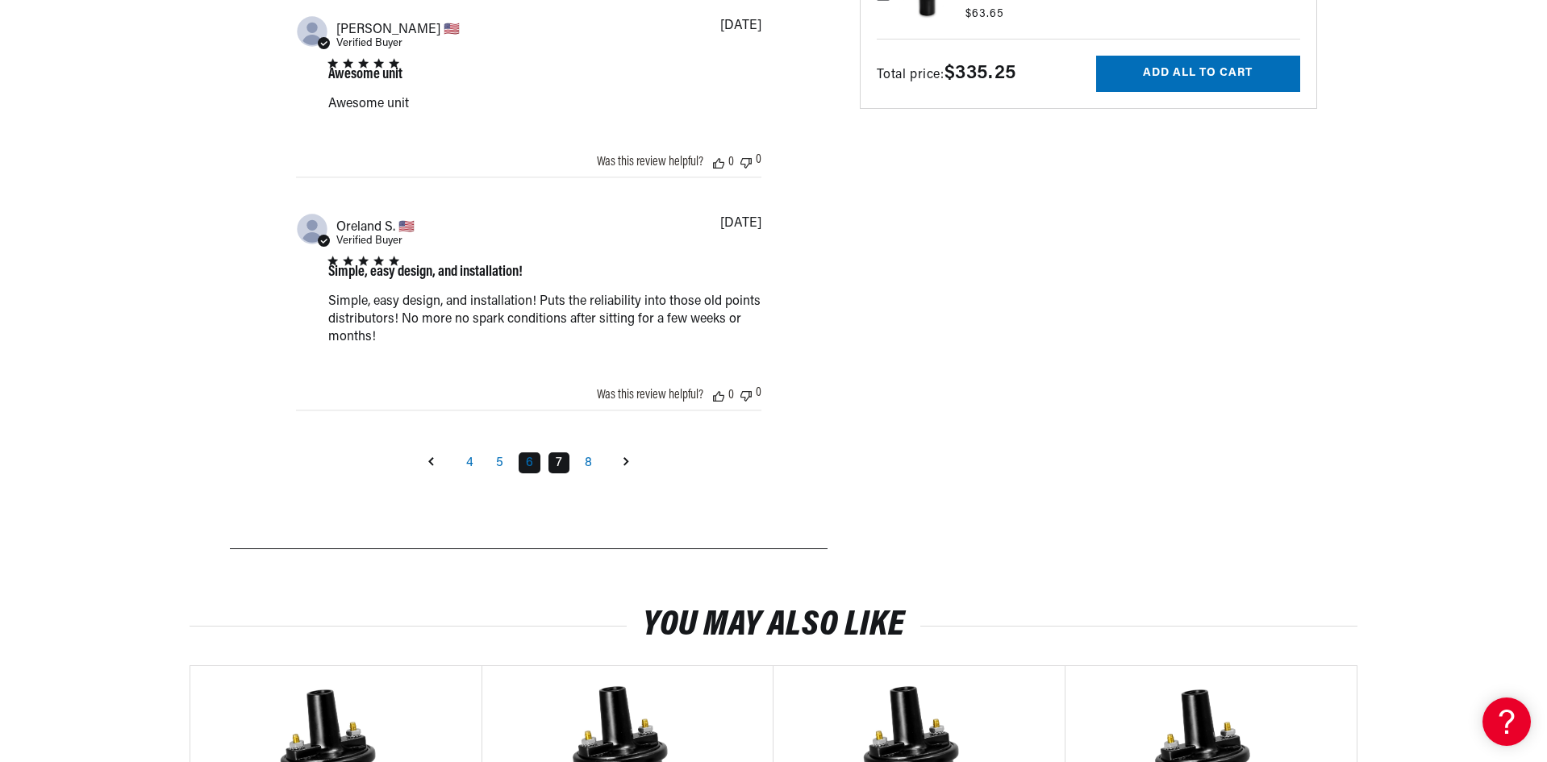
click at [560, 469] on link "7" at bounding box center [558, 462] width 21 height 21
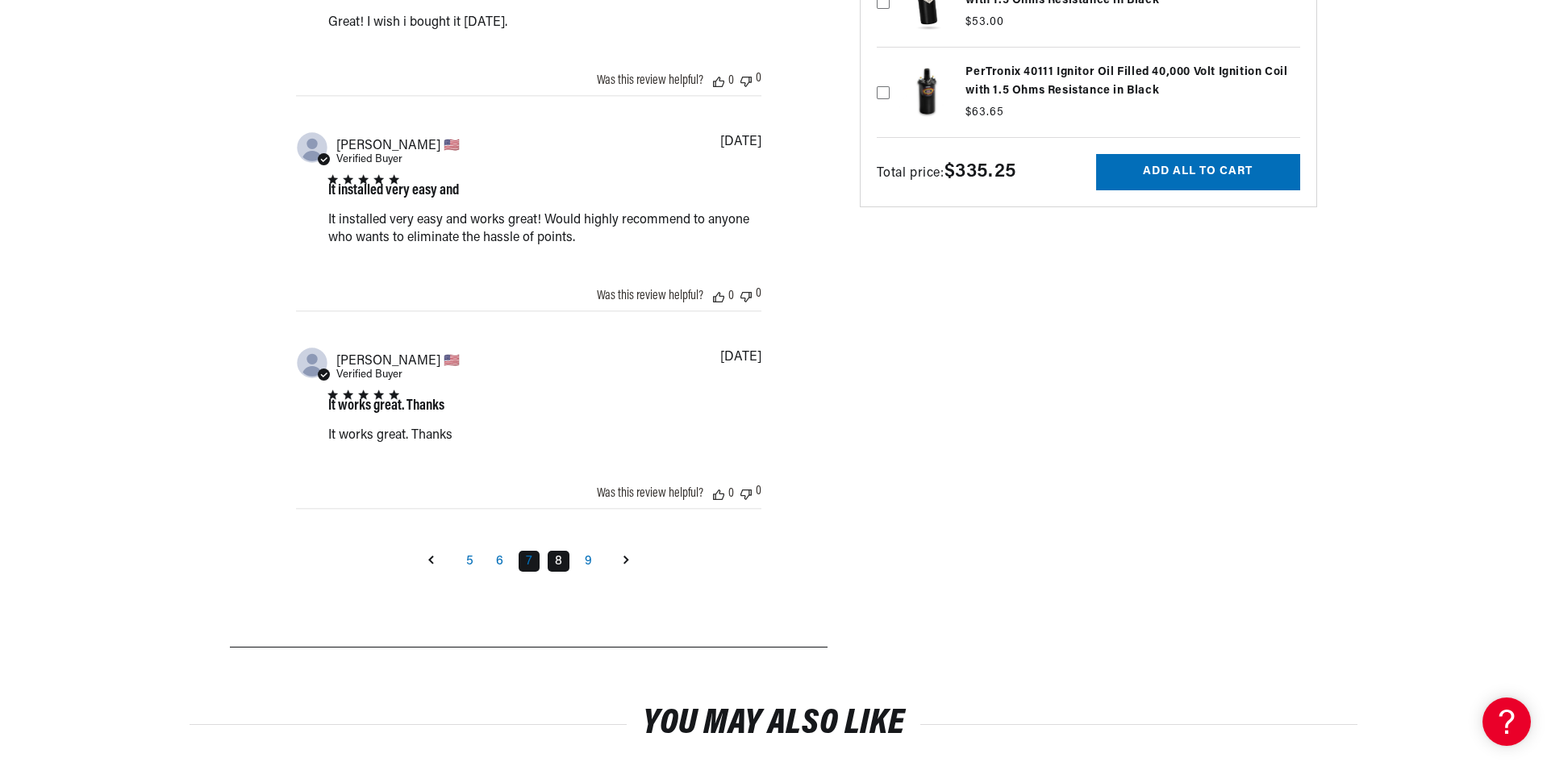
click at [562, 569] on link "8" at bounding box center [559, 561] width 22 height 21
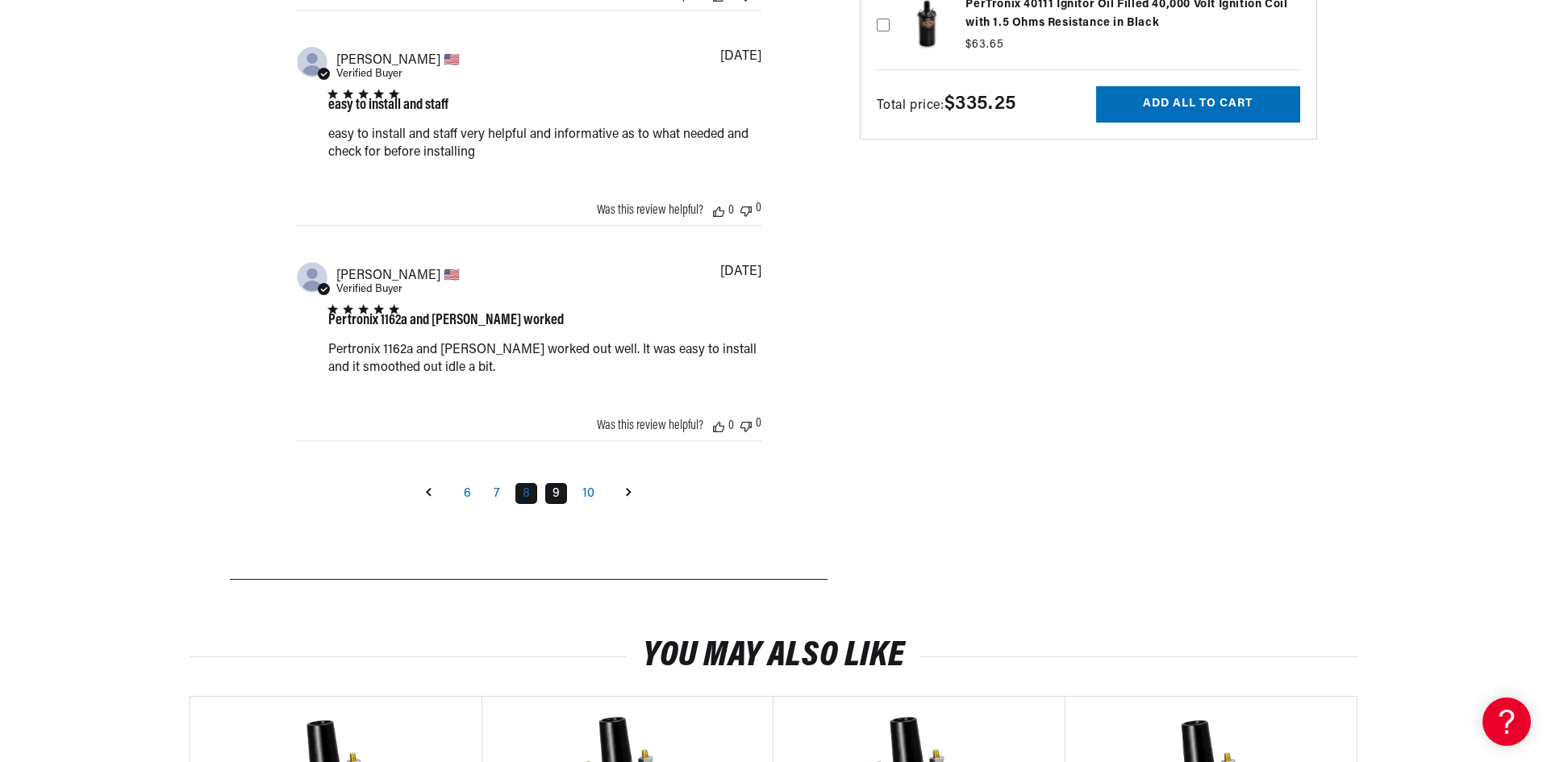
click at [555, 495] on link "9" at bounding box center [556, 493] width 22 height 21
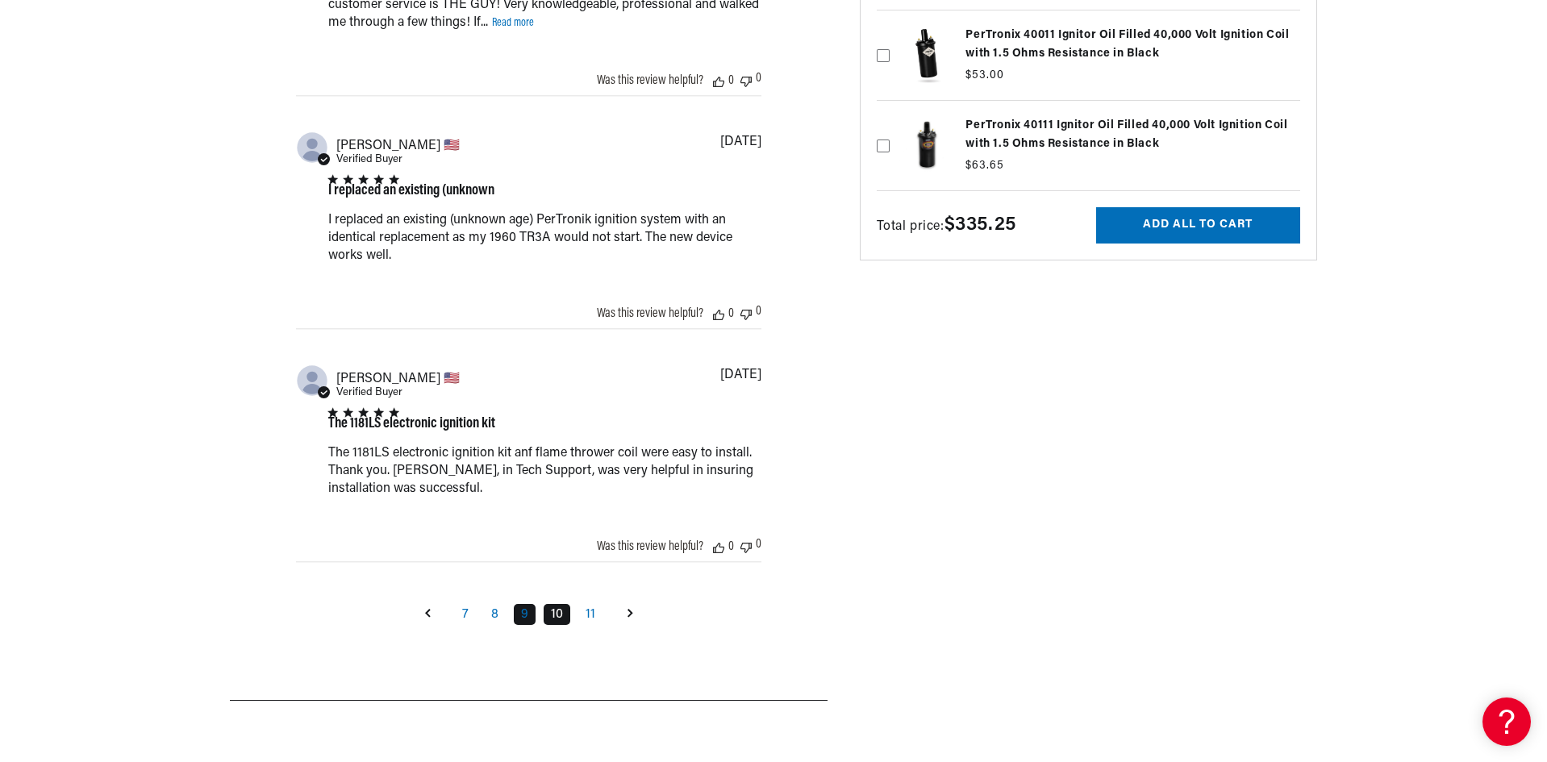
click at [553, 618] on link "10" at bounding box center [557, 614] width 27 height 21
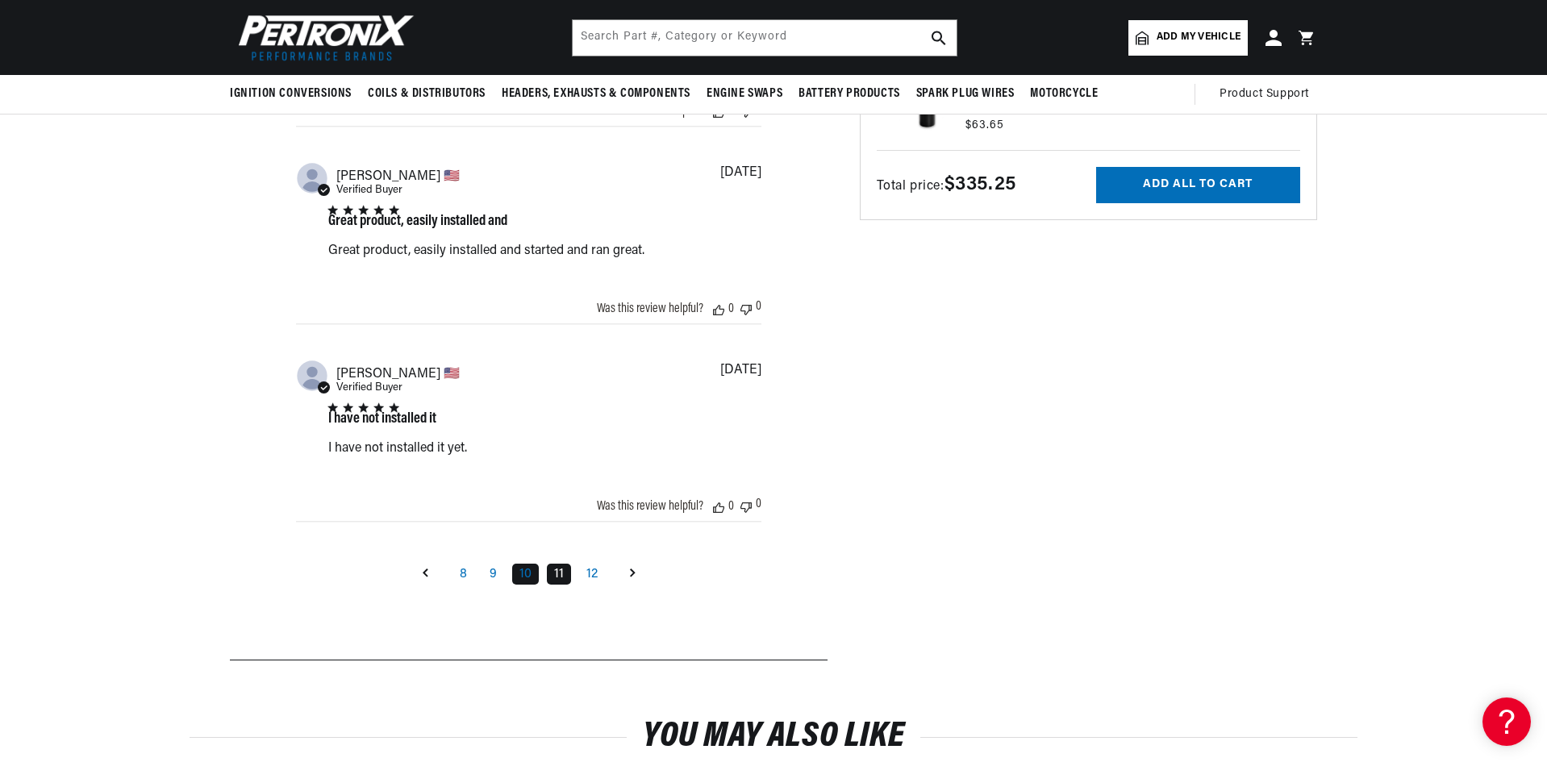
click at [563, 568] on link "11" at bounding box center [559, 574] width 24 height 21
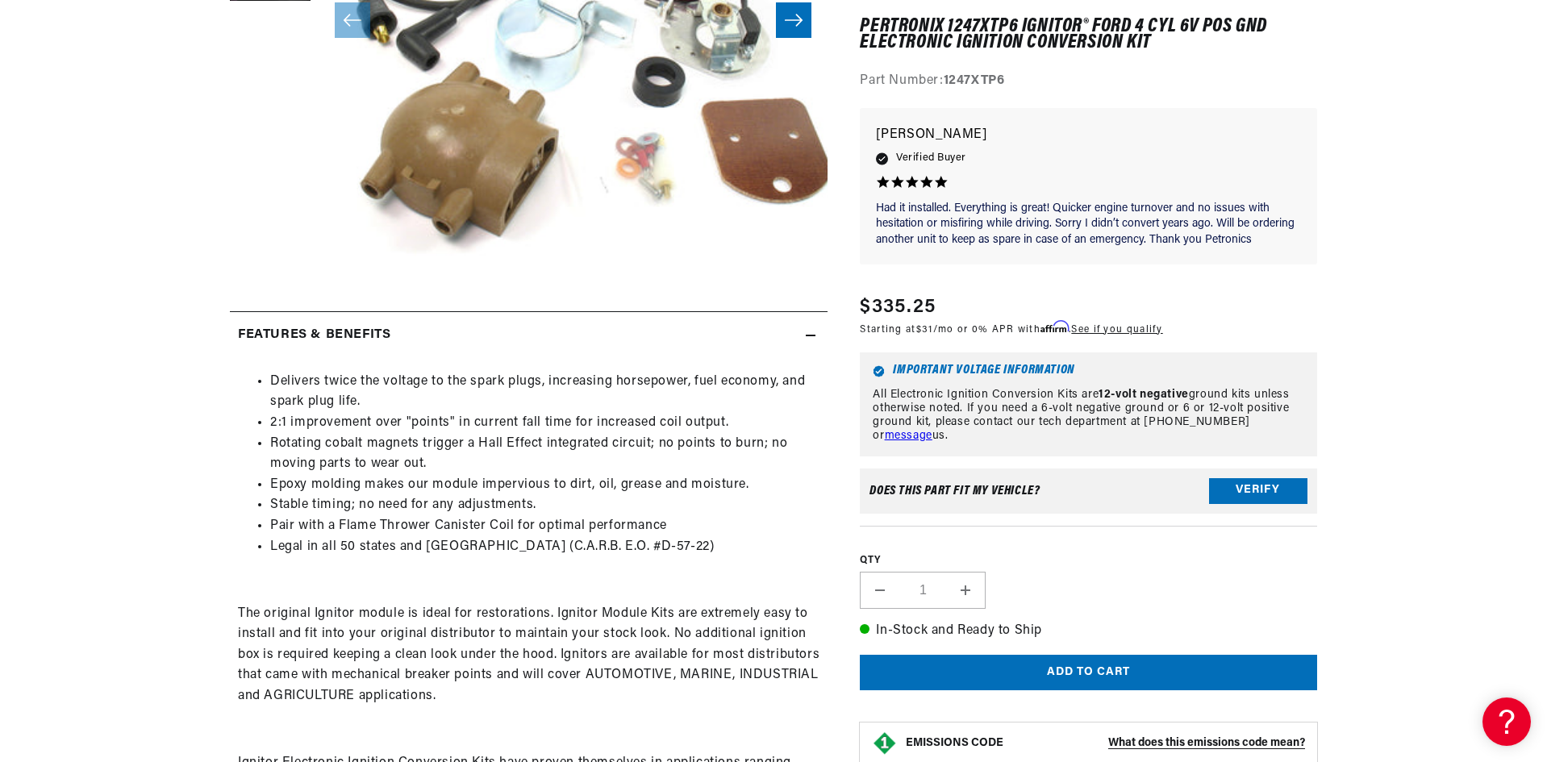
scroll to position [484, 0]
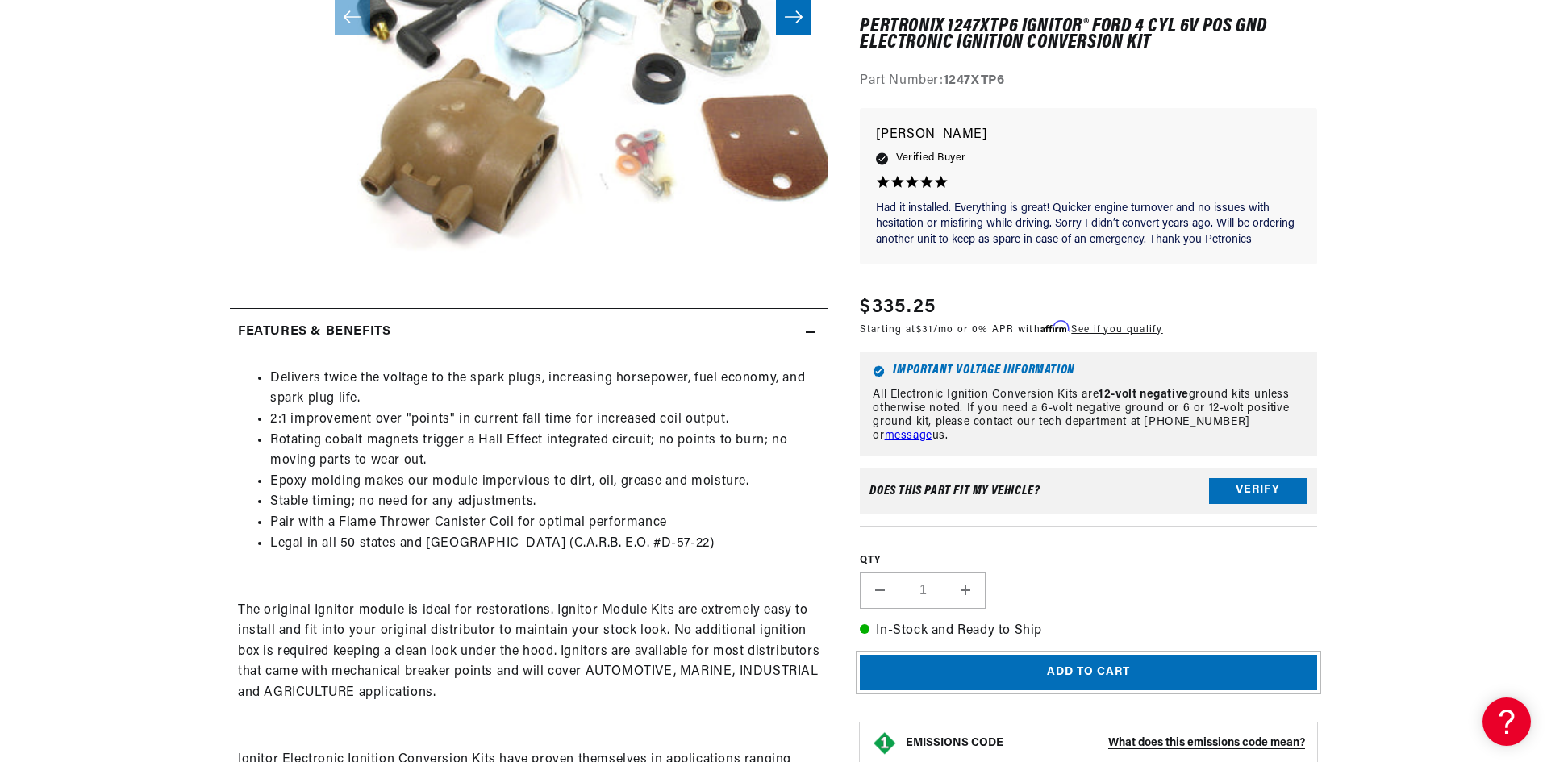
click at [1084, 677] on button "Add to cart" at bounding box center [1088, 673] width 457 height 36
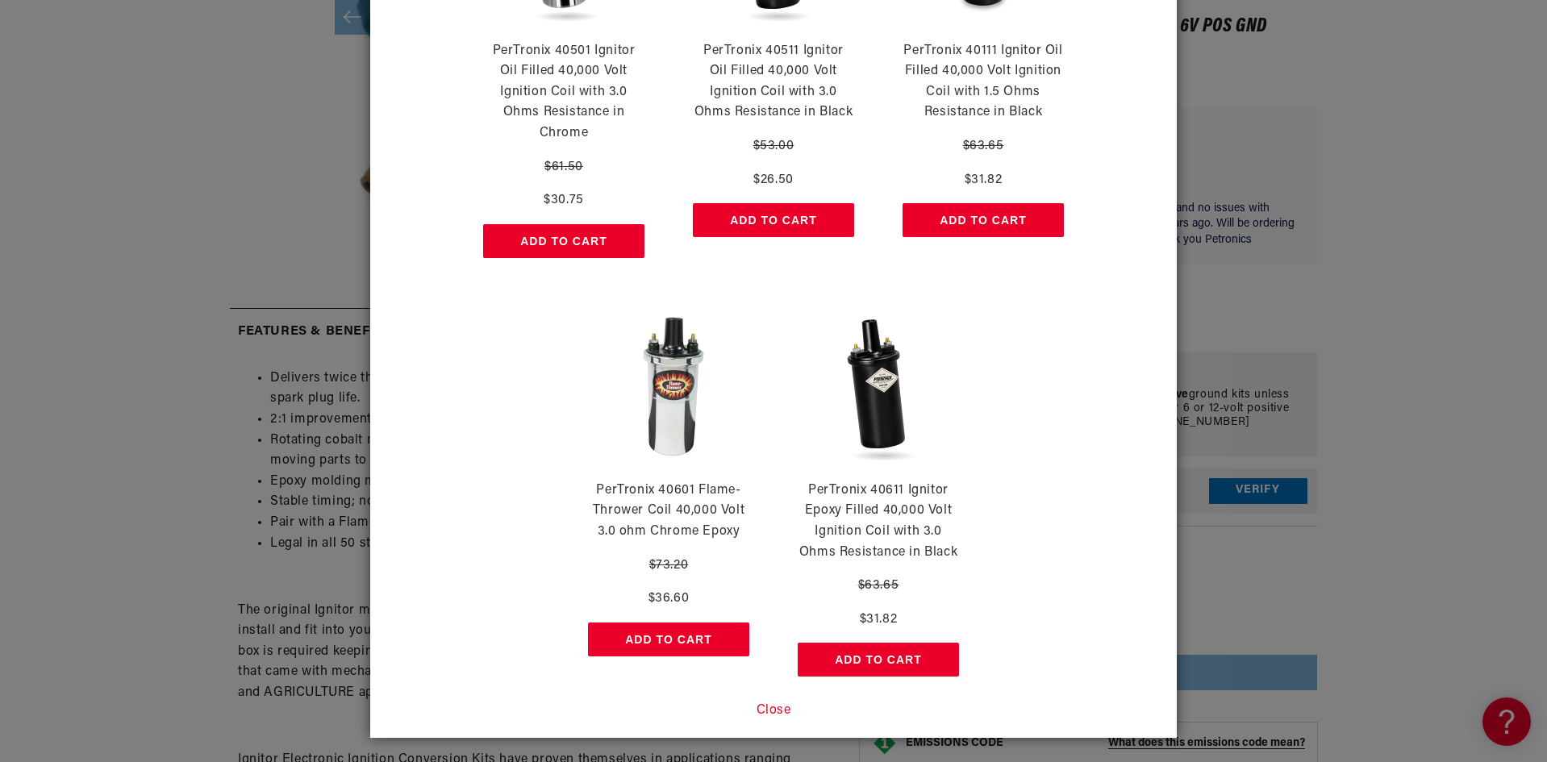
click at [767, 702] on button "Close" at bounding box center [773, 711] width 35 height 21
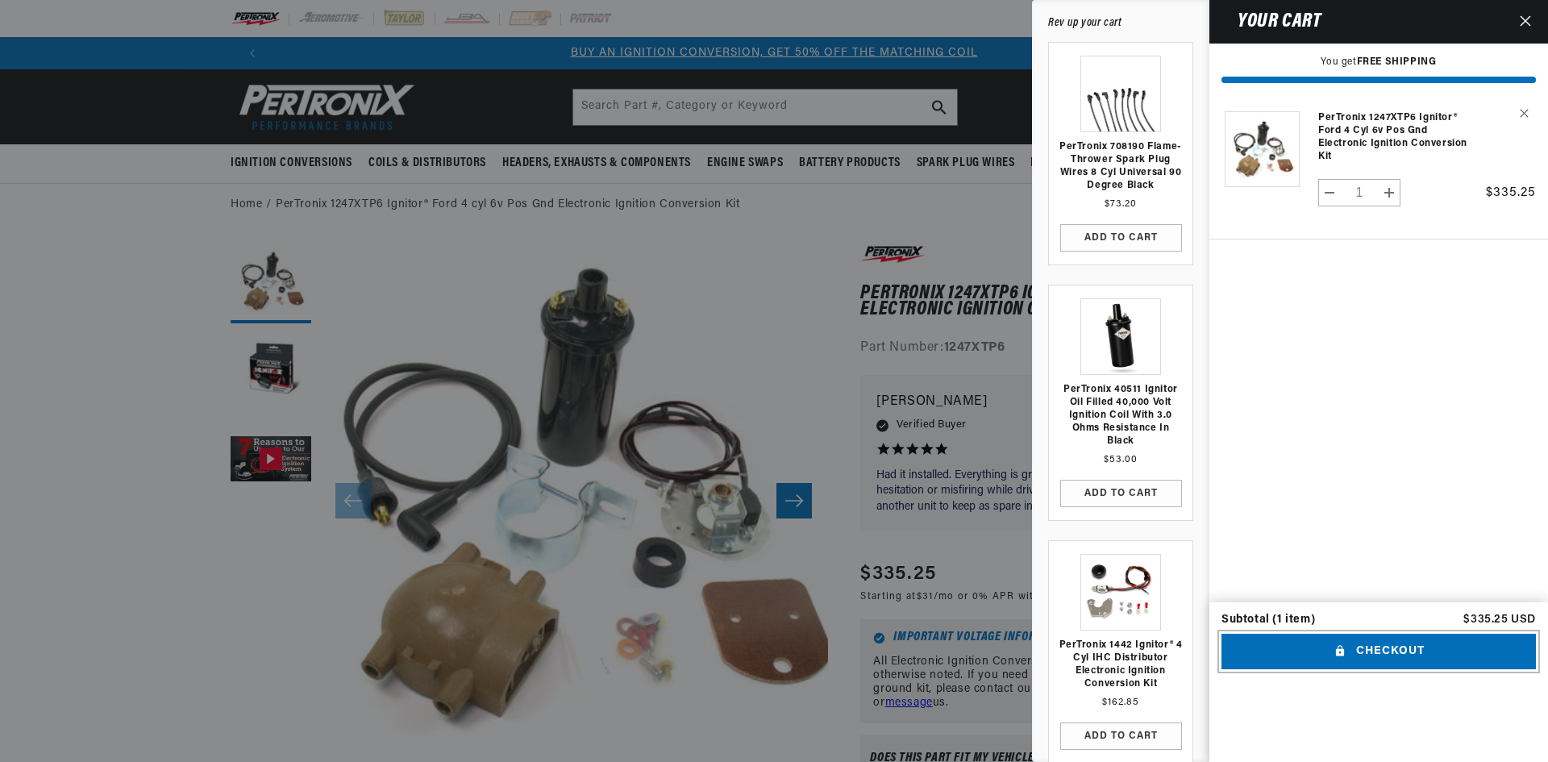
click at [1383, 670] on button "Checkout" at bounding box center [1379, 652] width 315 height 36
